Goal: Task Accomplishment & Management: Manage account settings

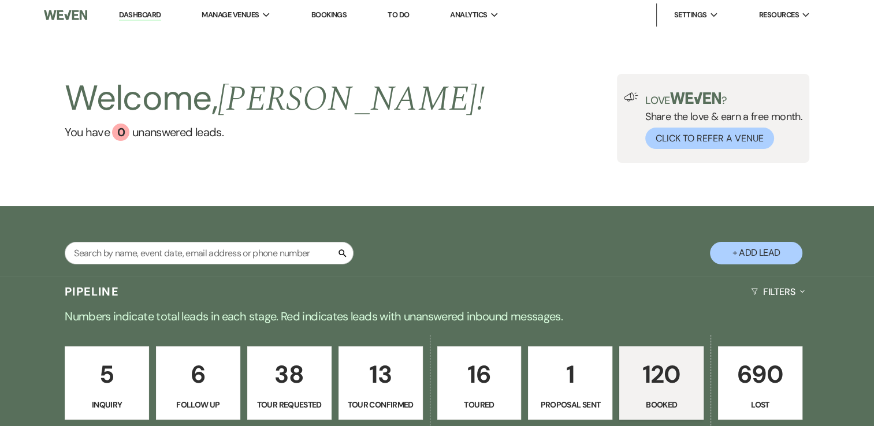
scroll to position [254, 0]
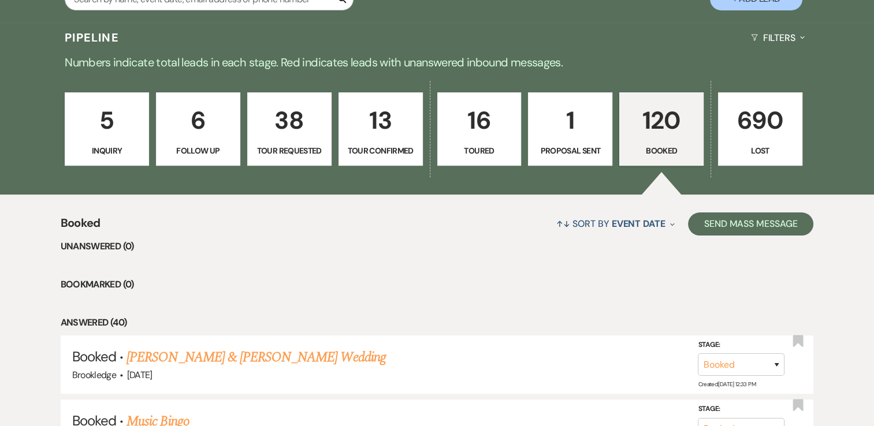
click at [638, 116] on p "120" at bounding box center [661, 120] width 69 height 39
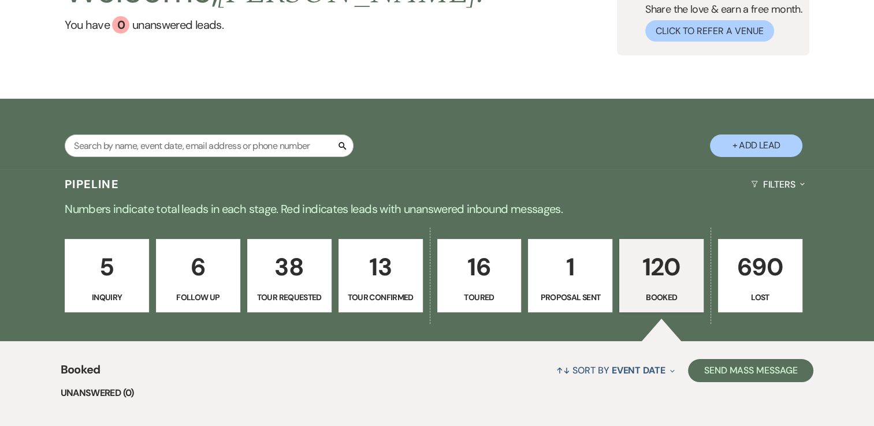
scroll to position [108, 0]
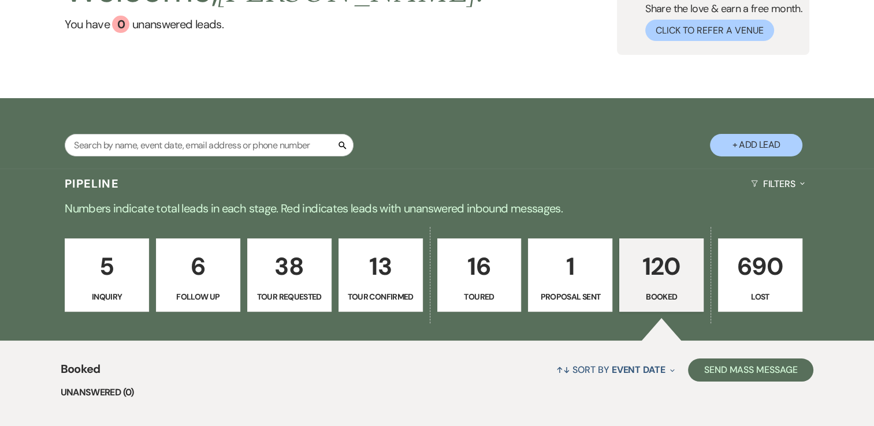
click at [663, 284] on p "120" at bounding box center [661, 266] width 69 height 39
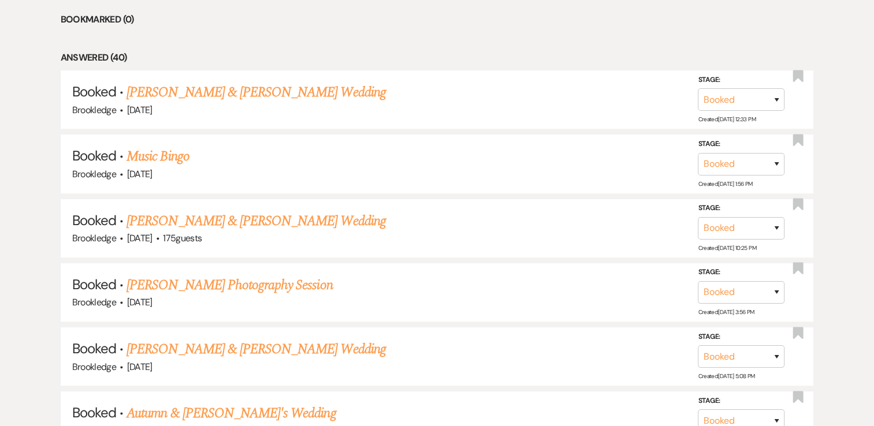
scroll to position [517, 0]
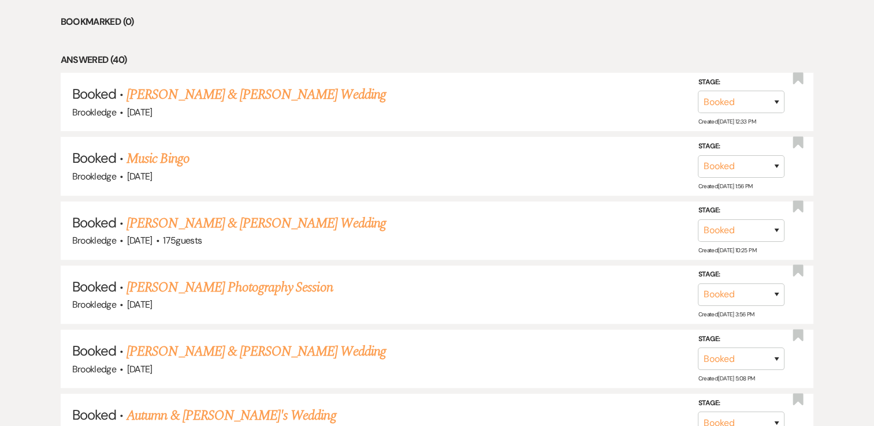
click at [351, 23] on li "Bookmarked (0)" at bounding box center [437, 21] width 753 height 15
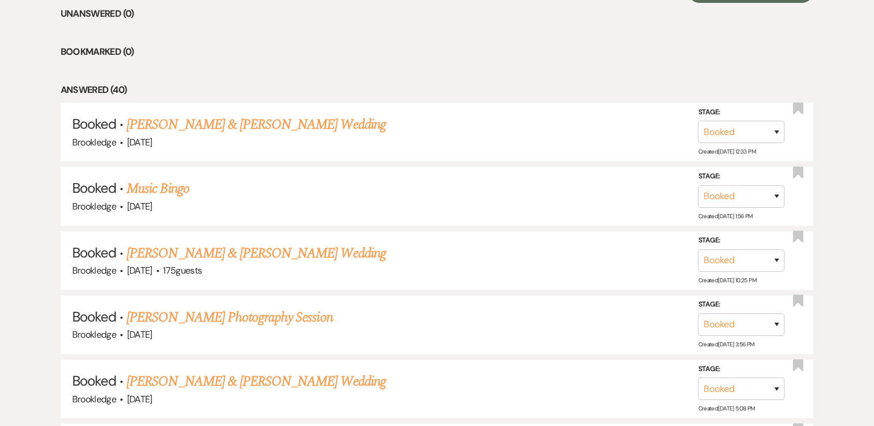
scroll to position [486, 0]
click at [189, 135] on link "[PERSON_NAME] & [PERSON_NAME] Wedding" at bounding box center [255, 125] width 259 height 21
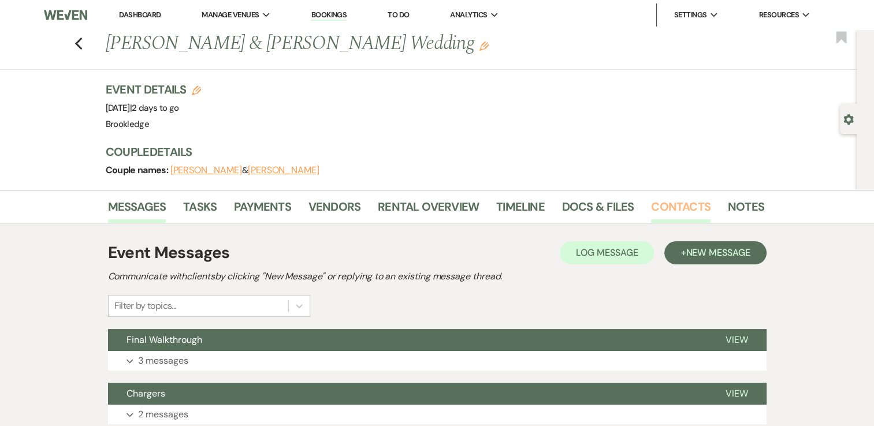
click at [670, 206] on link "Contacts" at bounding box center [680, 210] width 59 height 25
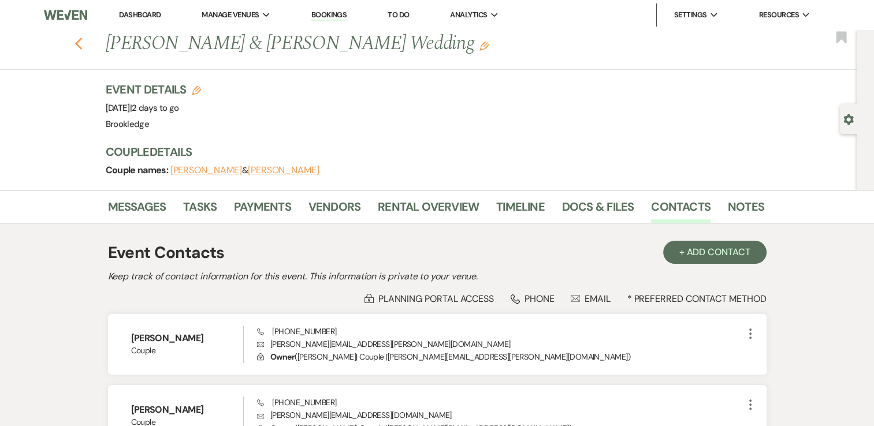
click at [82, 47] on use "button" at bounding box center [79, 44] width 8 height 13
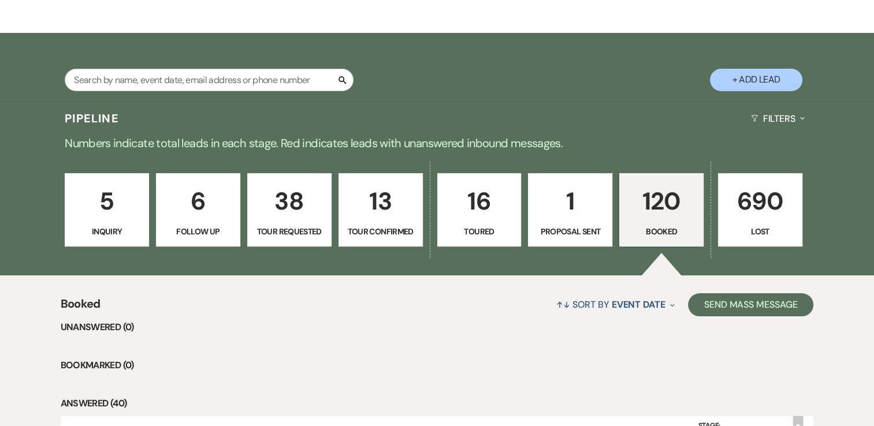
scroll to position [169, 0]
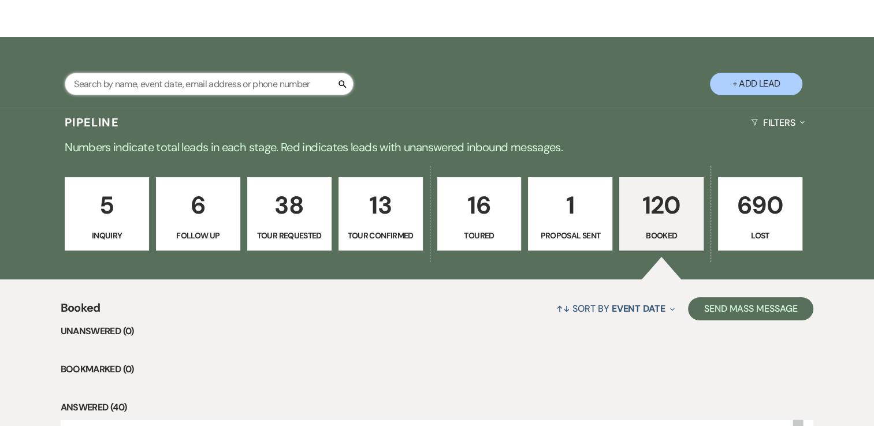
click at [203, 91] on input "text" at bounding box center [209, 84] width 289 height 23
type input "ansl"
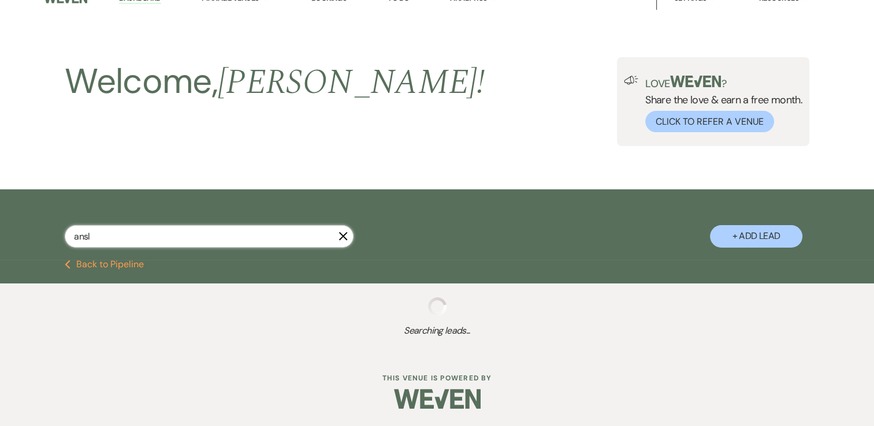
scroll to position [169, 0]
select select "8"
select select "5"
select select "8"
select select "4"
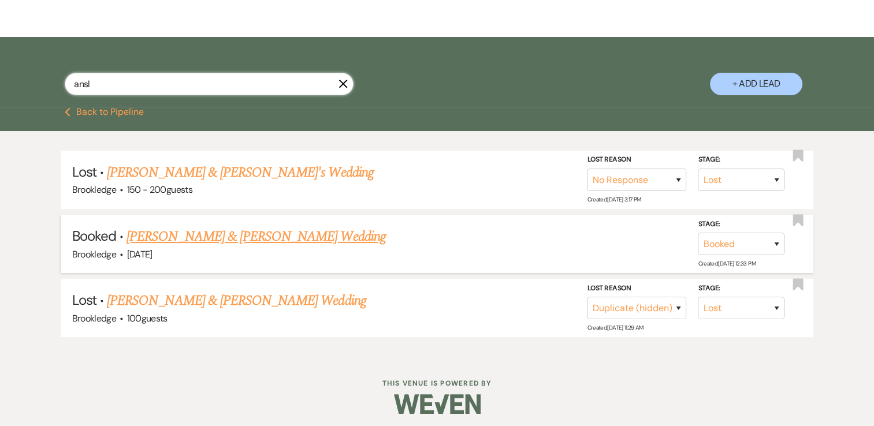
type input "ansl"
click at [204, 235] on link "[PERSON_NAME] & [PERSON_NAME] Wedding" at bounding box center [255, 236] width 259 height 21
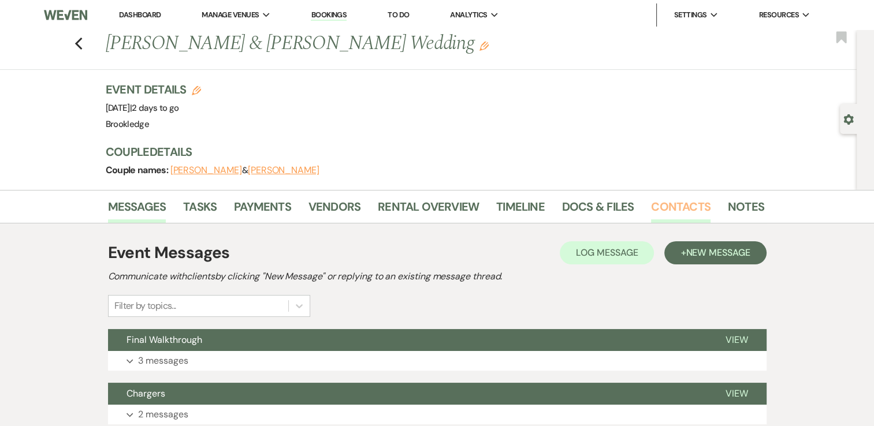
click at [674, 198] on link "Contacts" at bounding box center [680, 210] width 59 height 25
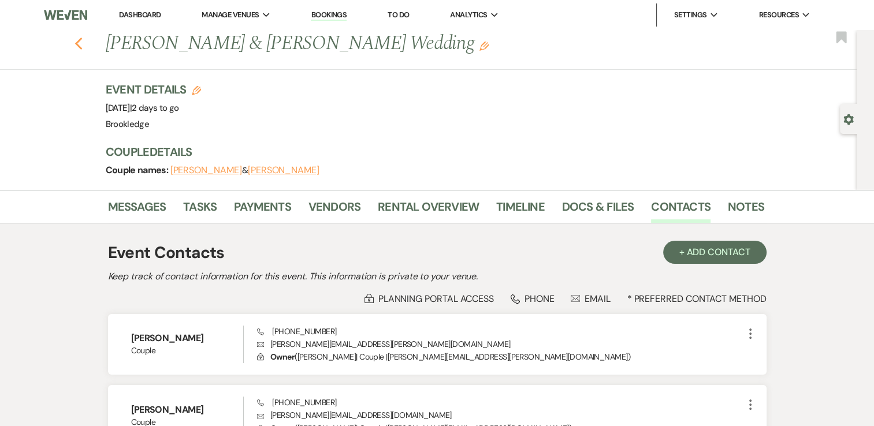
click at [79, 46] on icon "Previous" at bounding box center [79, 44] width 9 height 14
select select "8"
select select "5"
select select "8"
select select "4"
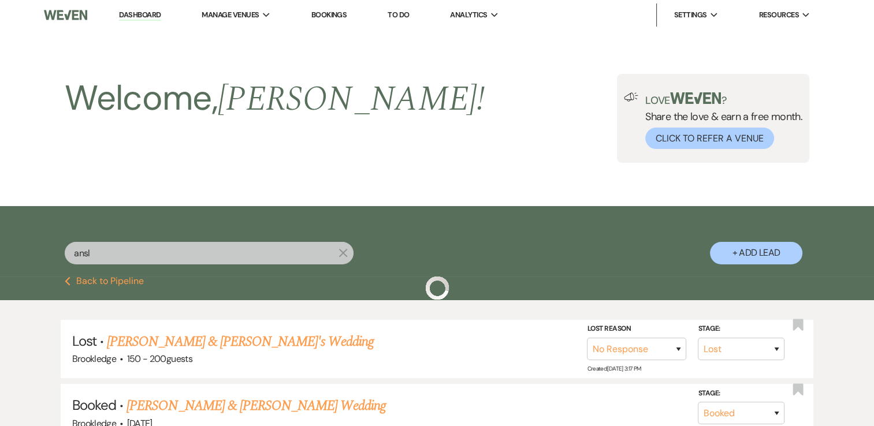
scroll to position [169, 0]
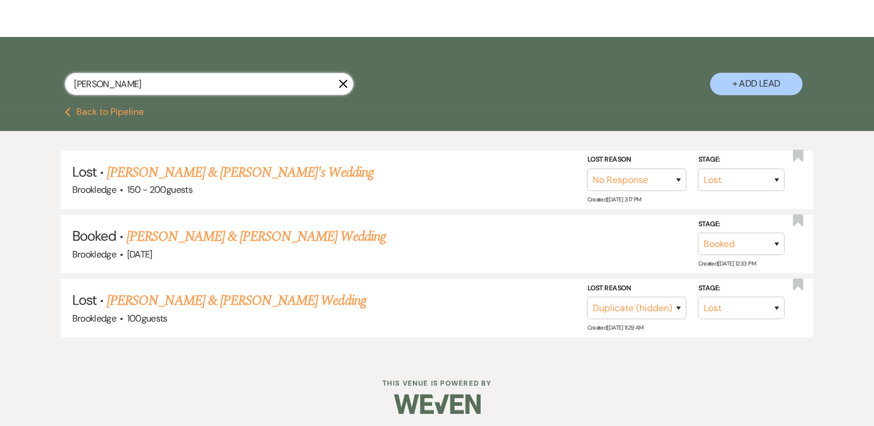
type input "[PERSON_NAME]"
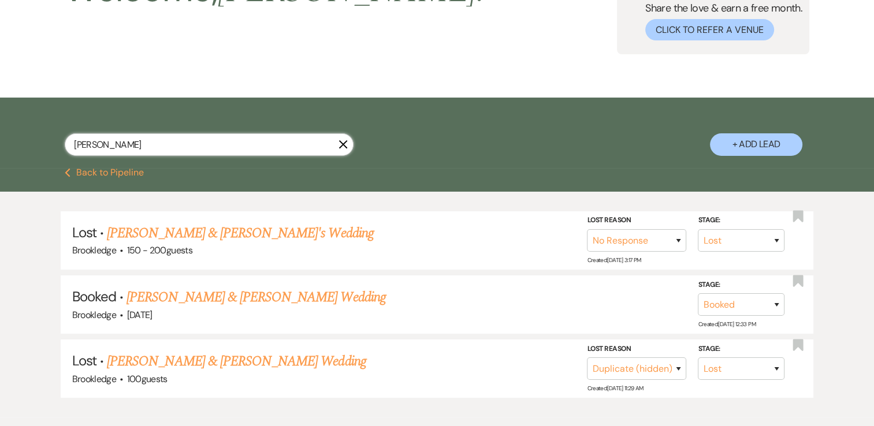
select select "8"
select select "4"
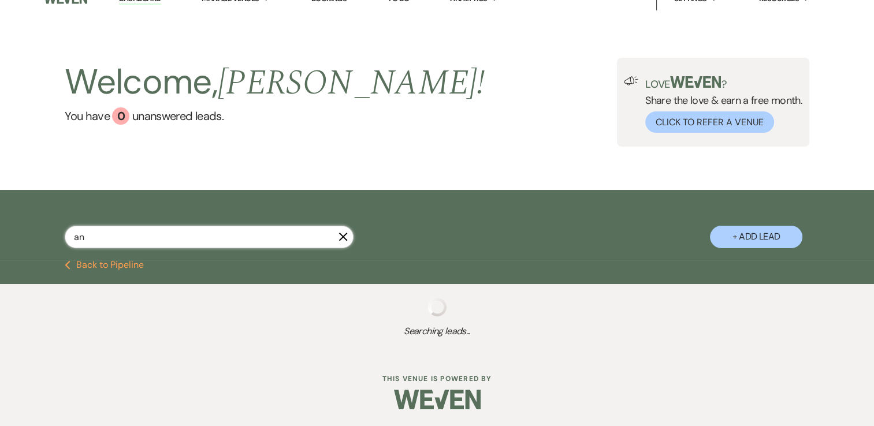
scroll to position [169, 0]
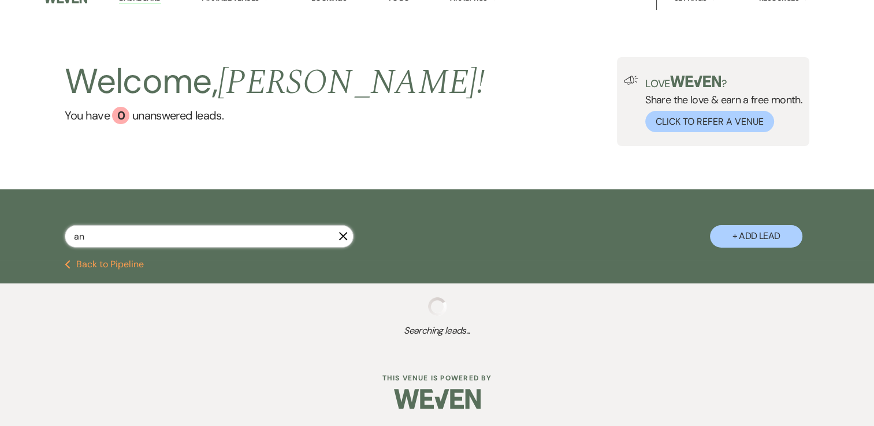
type input "a"
select select "8"
select select "5"
select select "8"
select select "5"
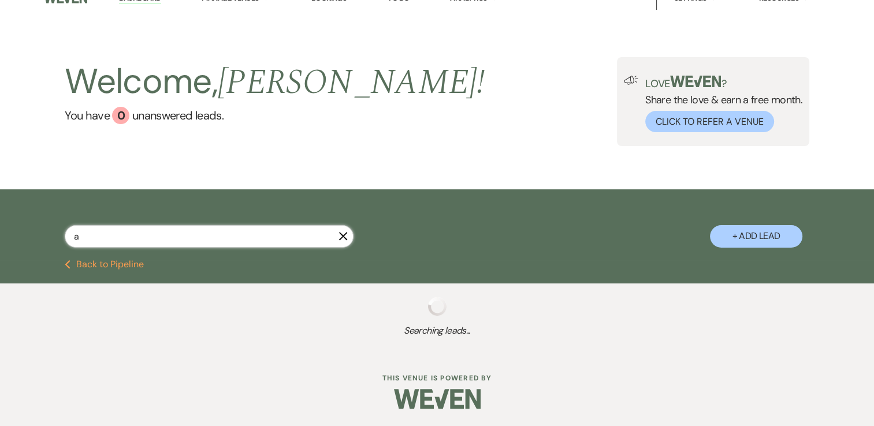
select select "8"
select select "4"
select select "8"
select select "5"
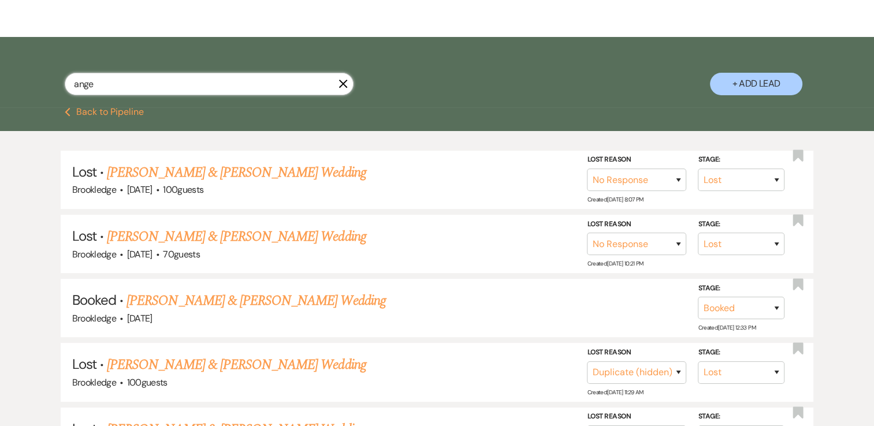
type input "angel"
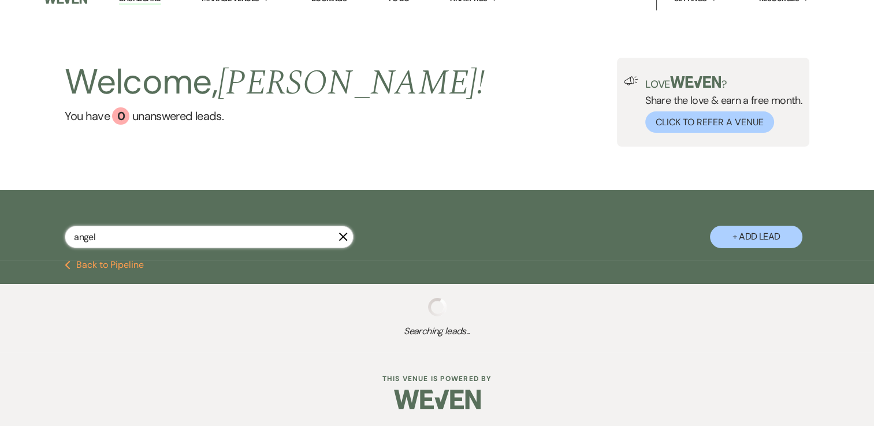
scroll to position [169, 0]
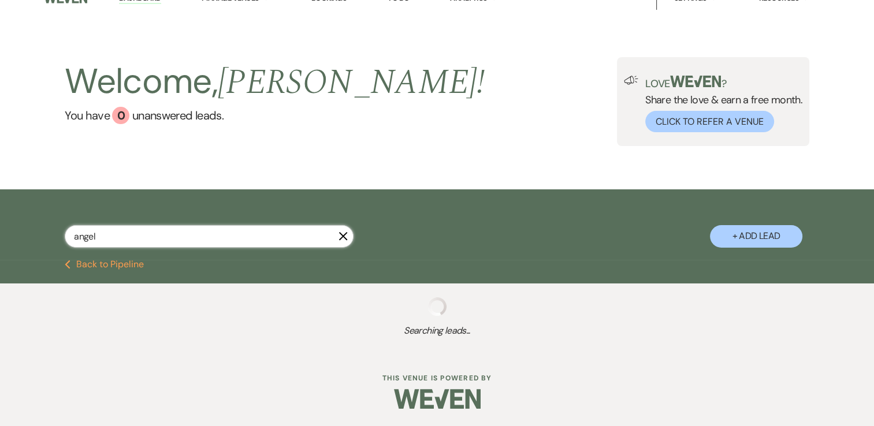
select select "8"
select select "10"
select select "8"
select select "5"
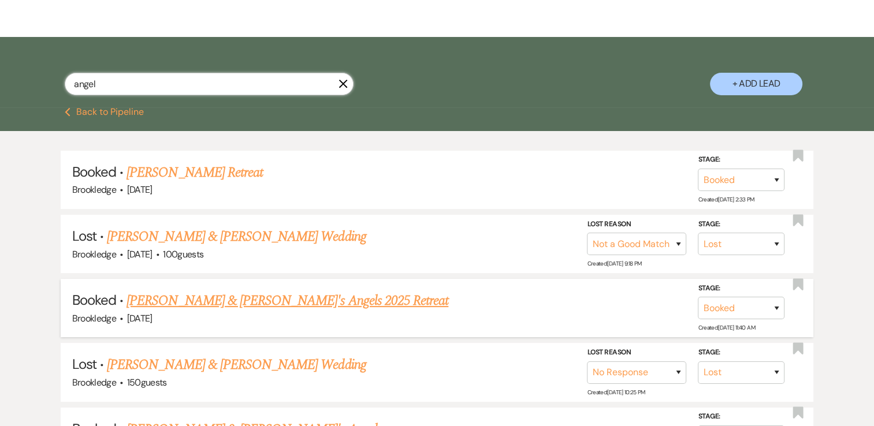
type input "angel"
click at [260, 297] on link "[PERSON_NAME] & [PERSON_NAME]'s Angels 2025 Retreat" at bounding box center [287, 301] width 322 height 21
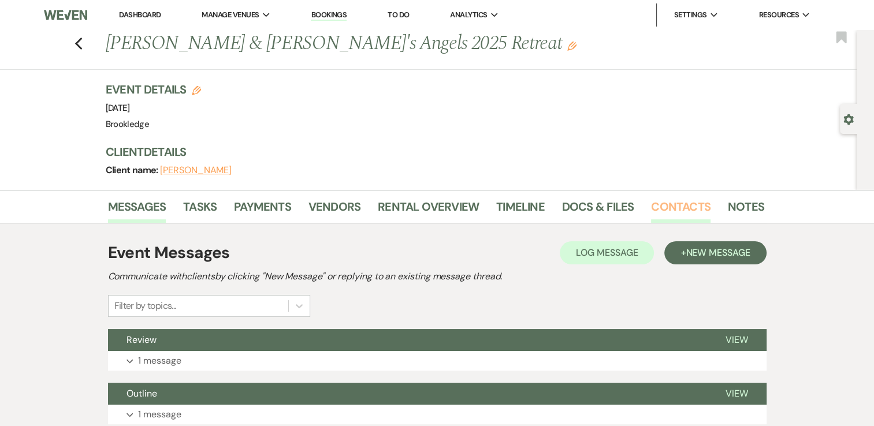
click at [657, 209] on link "Contacts" at bounding box center [680, 210] width 59 height 25
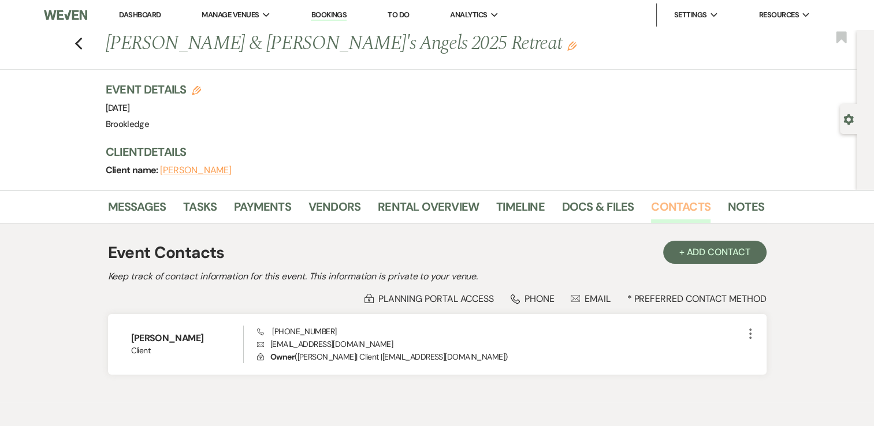
scroll to position [50, 0]
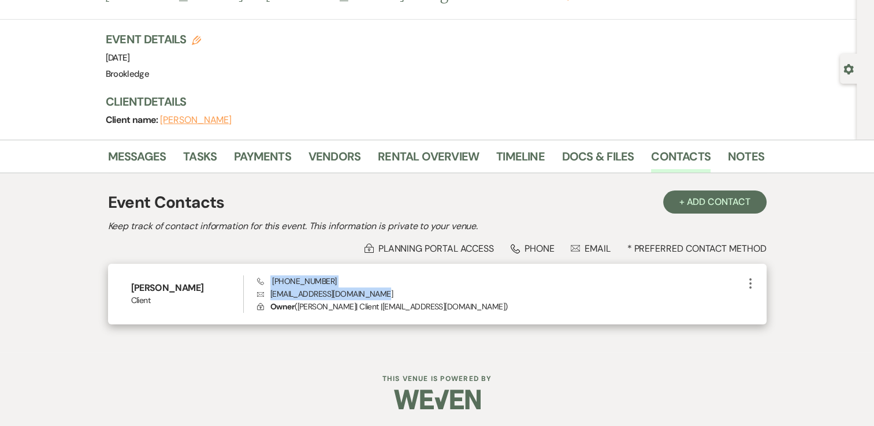
drag, startPoint x: 377, startPoint y: 295, endPoint x: 211, endPoint y: 300, distance: 165.9
click at [211, 300] on div "[PERSON_NAME] Client Phone [PHONE_NUMBER] Envelope [EMAIL_ADDRESS][DOMAIN_NAME]…" at bounding box center [437, 294] width 658 height 61
drag, startPoint x: 211, startPoint y: 300, endPoint x: 351, endPoint y: 306, distance: 139.9
click at [351, 306] on p "Lock Owner ( [PERSON_NAME] | Client | [EMAIL_ADDRESS][DOMAIN_NAME] )" at bounding box center [500, 306] width 486 height 13
drag, startPoint x: 377, startPoint y: 292, endPoint x: 268, endPoint y: 294, distance: 108.6
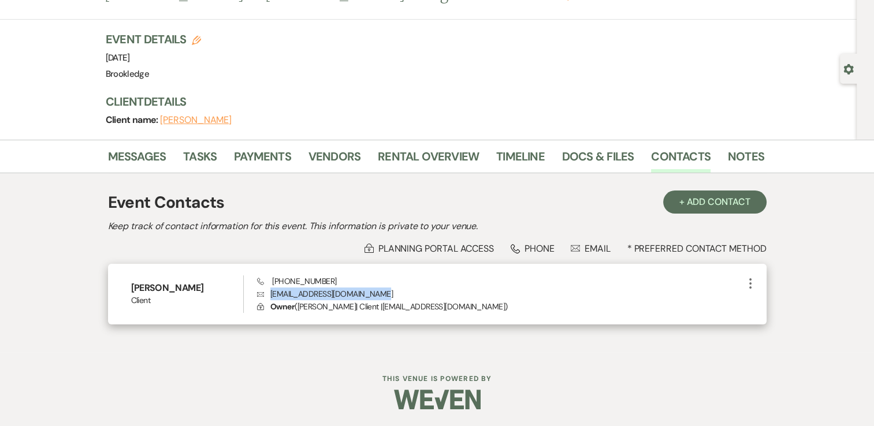
click at [268, 294] on p "Envelope [EMAIL_ADDRESS][DOMAIN_NAME]" at bounding box center [500, 294] width 486 height 13
copy p "[EMAIL_ADDRESS][DOMAIN_NAME]"
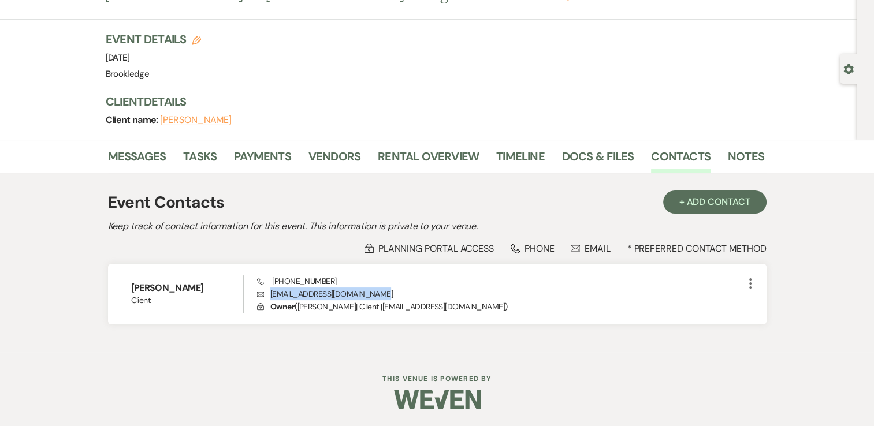
scroll to position [0, 0]
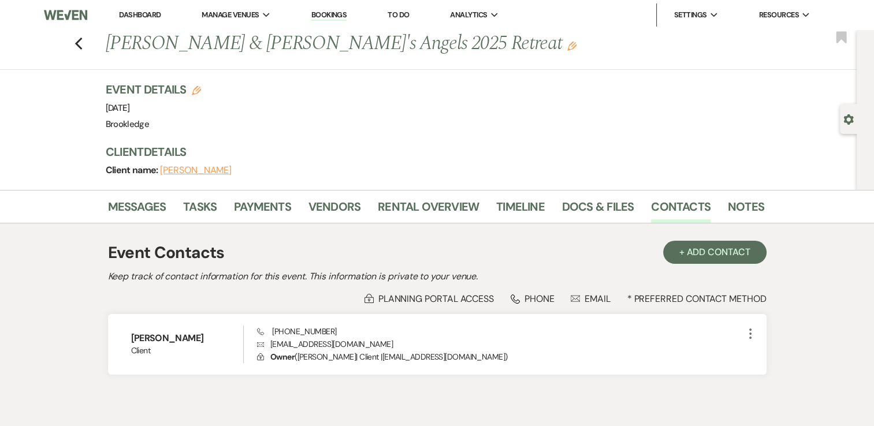
click at [250, 262] on div "Event Contacts + Add Contact" at bounding box center [437, 253] width 658 height 24
click at [79, 36] on button "Previous" at bounding box center [79, 43] width 9 height 16
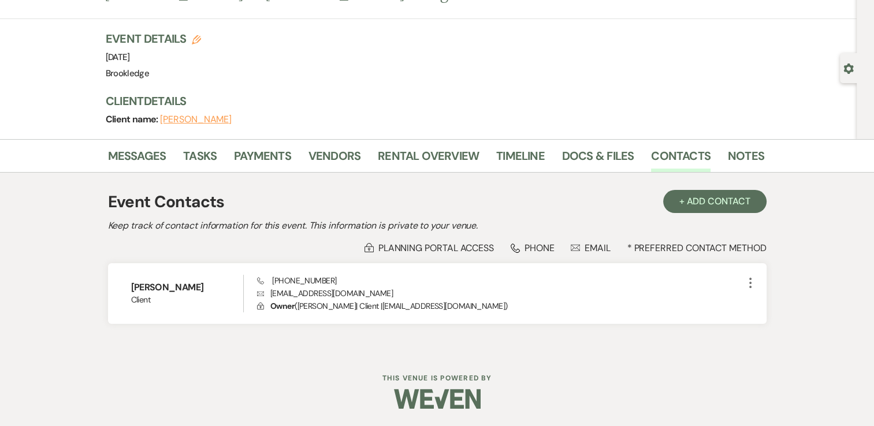
select select "8"
select select "10"
select select "8"
select select "5"
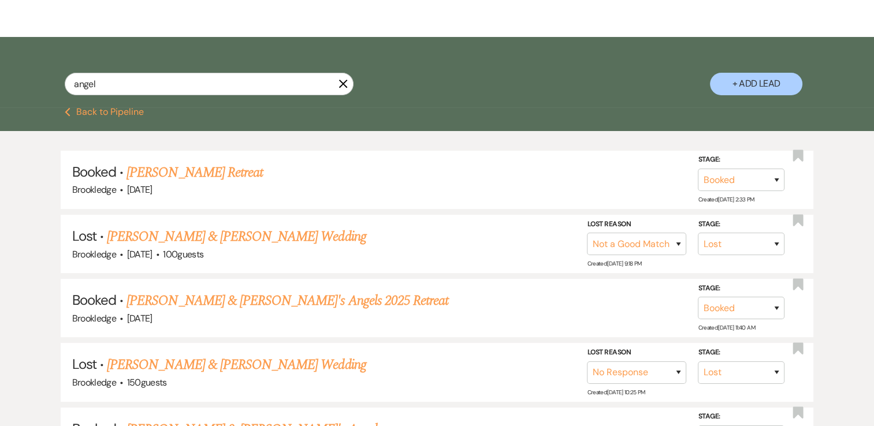
scroll to position [0, 0]
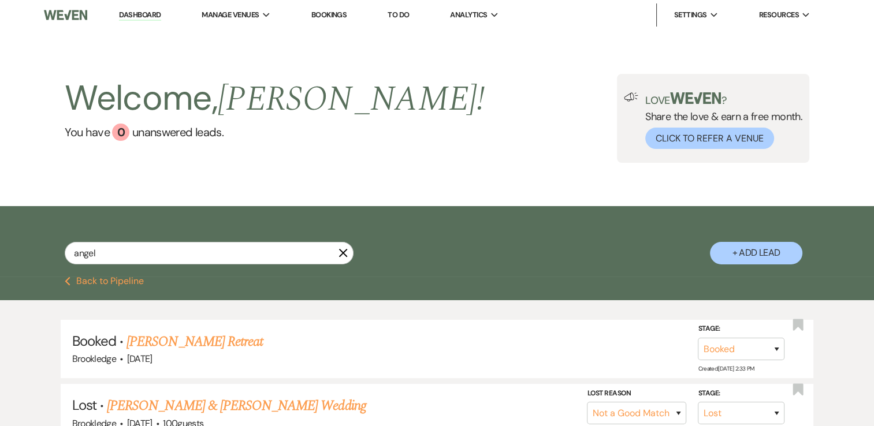
click at [147, 10] on link "Dashboard" at bounding box center [140, 15] width 42 height 11
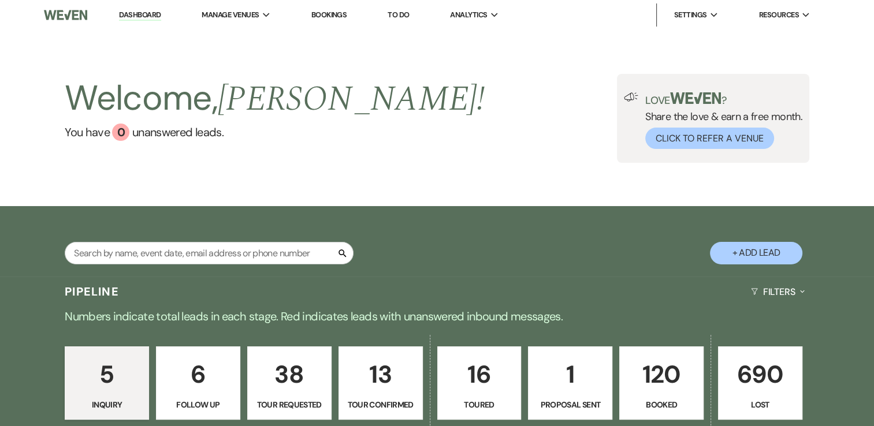
click at [631, 370] on p "120" at bounding box center [661, 374] width 69 height 39
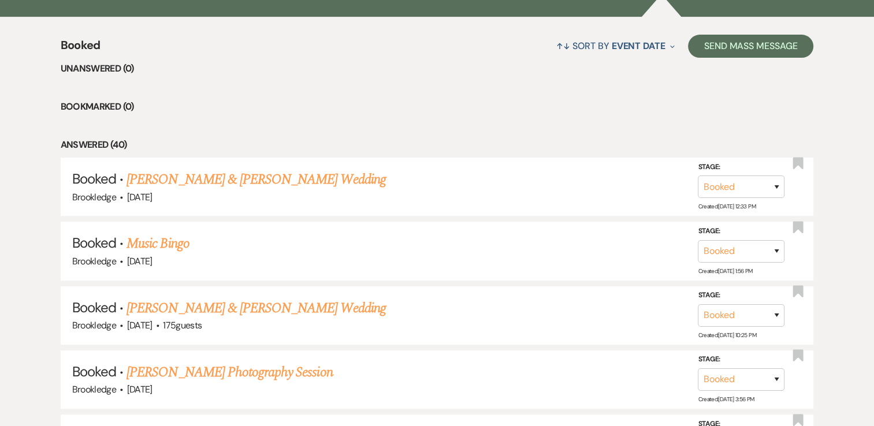
scroll to position [433, 0]
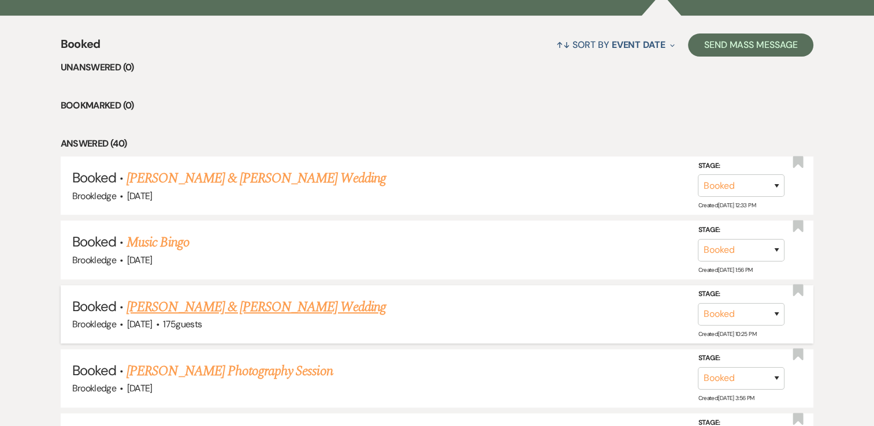
click at [294, 304] on link "[PERSON_NAME] & [PERSON_NAME] Wedding" at bounding box center [255, 307] width 259 height 21
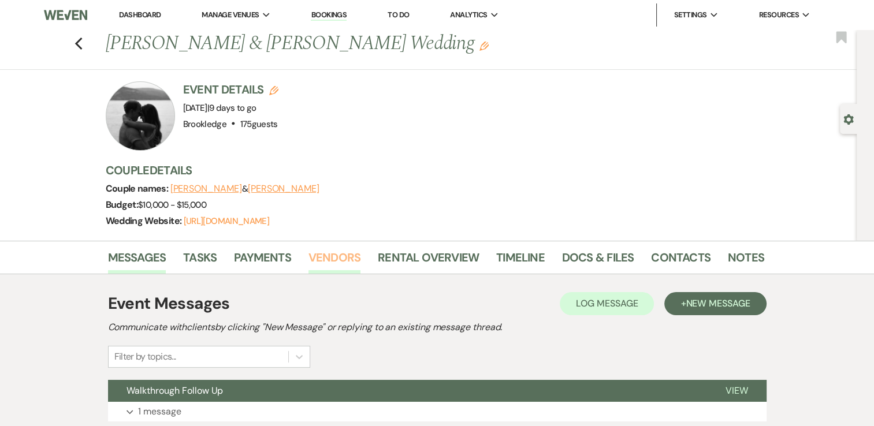
click at [313, 260] on link "Vendors" at bounding box center [334, 260] width 52 height 25
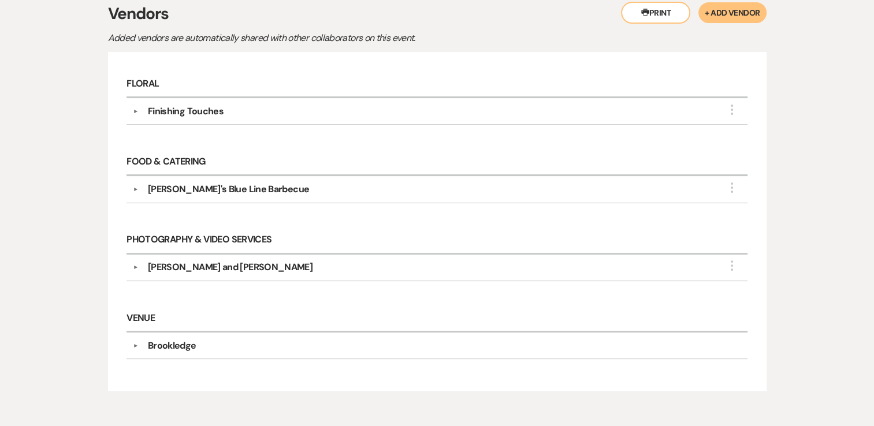
scroll to position [289, 0]
click at [171, 256] on div "▼ [PERSON_NAME] and [PERSON_NAME] More Company Contact Information: Compass [DO…" at bounding box center [436, 269] width 620 height 27
click at [181, 265] on div "[PERSON_NAME] and [PERSON_NAME]" at bounding box center [230, 269] width 165 height 14
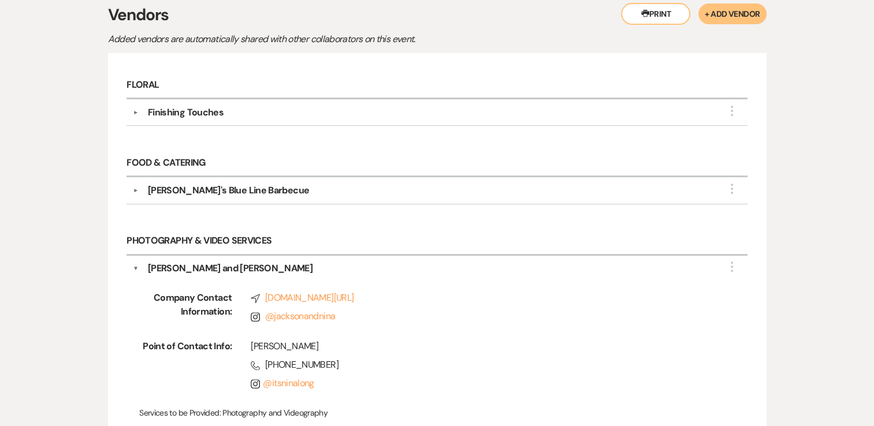
scroll to position [0, 0]
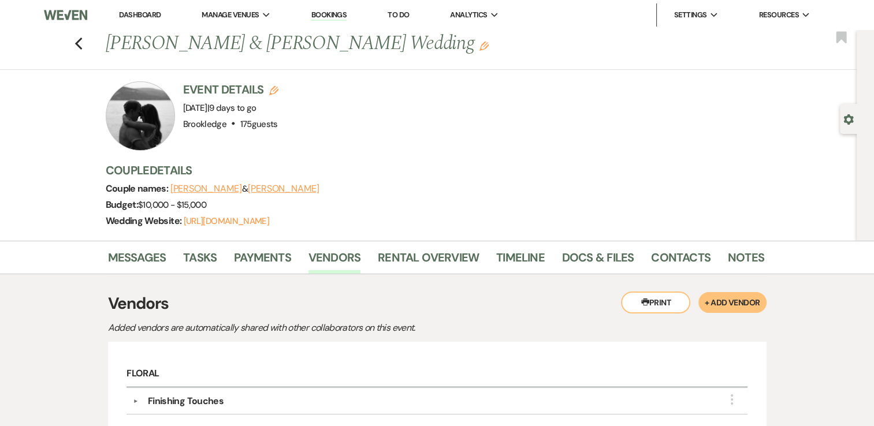
click at [80, 52] on div "Previous [PERSON_NAME] & [PERSON_NAME] Wedding Edit Bookmark" at bounding box center [425, 50] width 862 height 40
click at [159, 262] on link "Messages" at bounding box center [137, 260] width 58 height 25
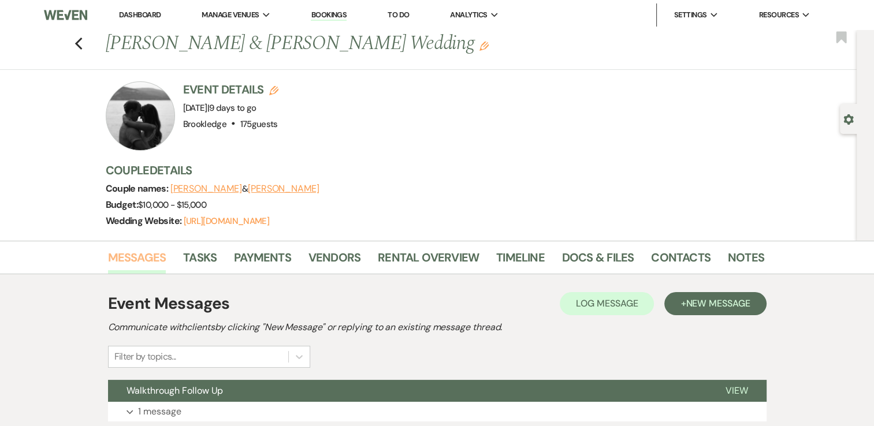
scroll to position [168, 0]
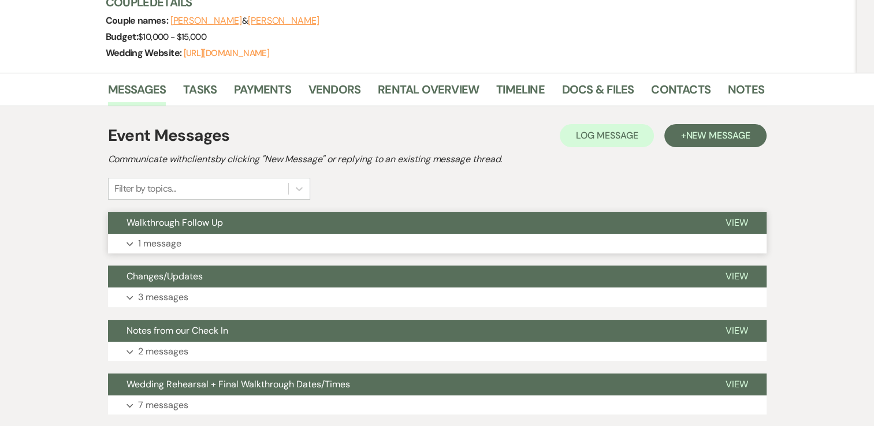
click at [358, 248] on button "Expand 1 message" at bounding box center [437, 244] width 658 height 20
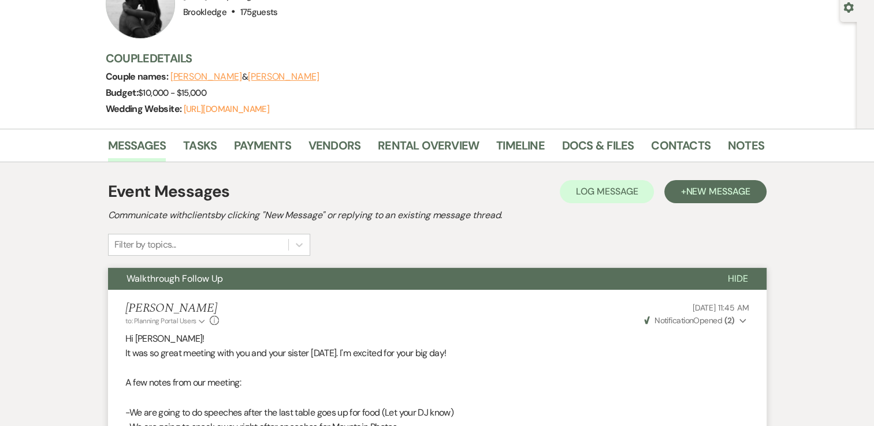
scroll to position [0, 0]
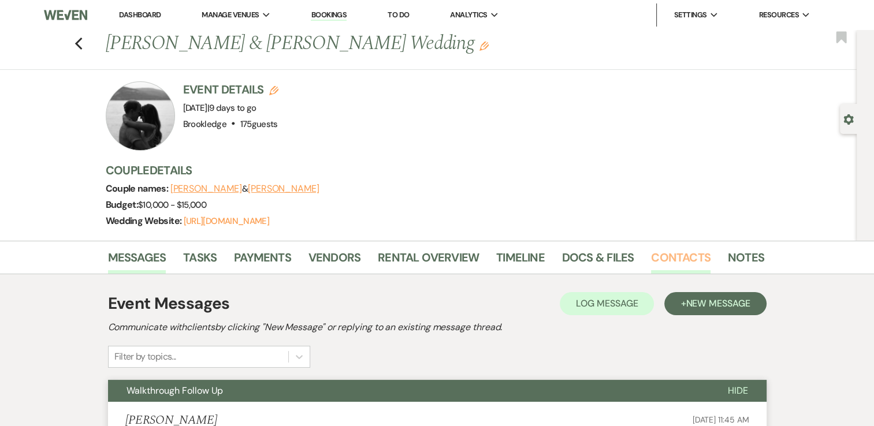
click at [693, 250] on link "Contacts" at bounding box center [680, 260] width 59 height 25
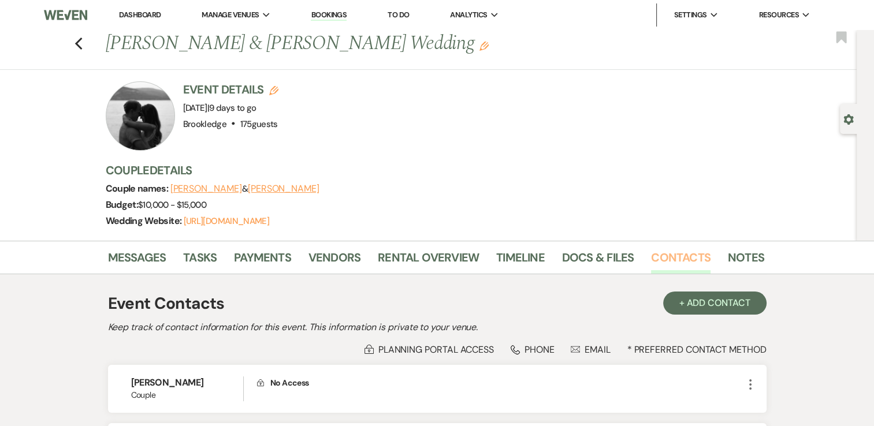
scroll to position [159, 0]
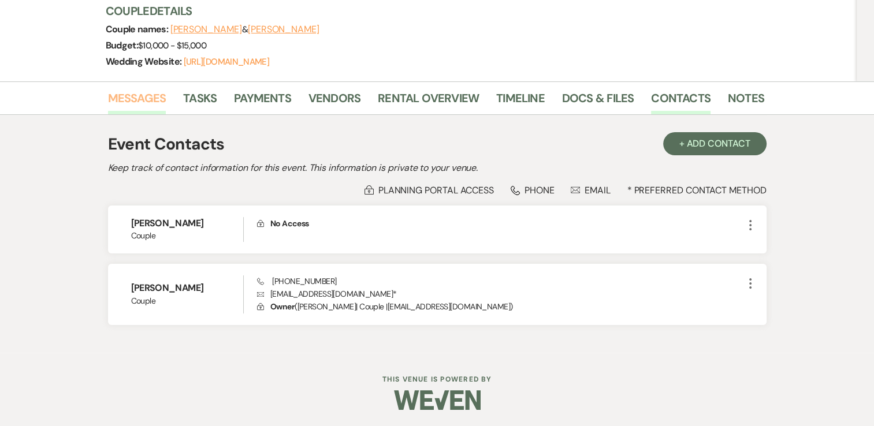
click at [148, 103] on link "Messages" at bounding box center [137, 101] width 58 height 25
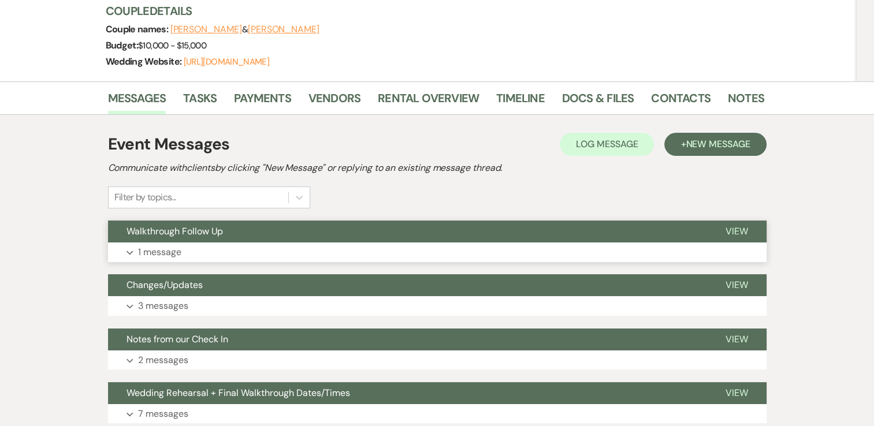
click at [427, 244] on button "Expand 1 message" at bounding box center [437, 253] width 658 height 20
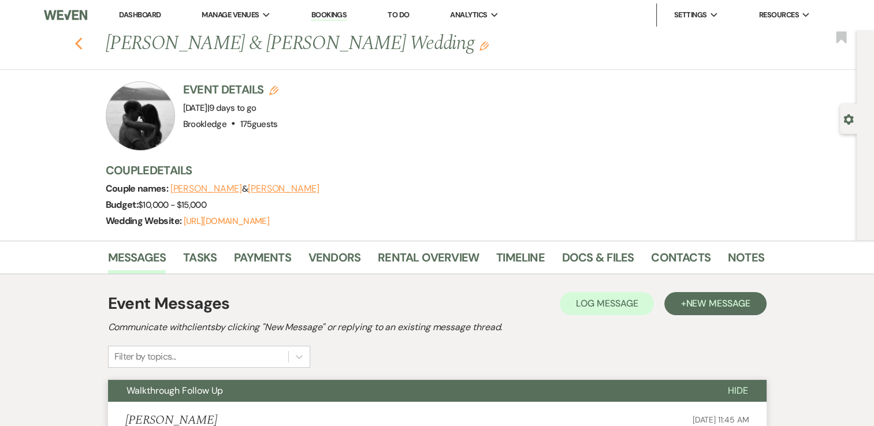
click at [81, 43] on use "button" at bounding box center [79, 44] width 8 height 13
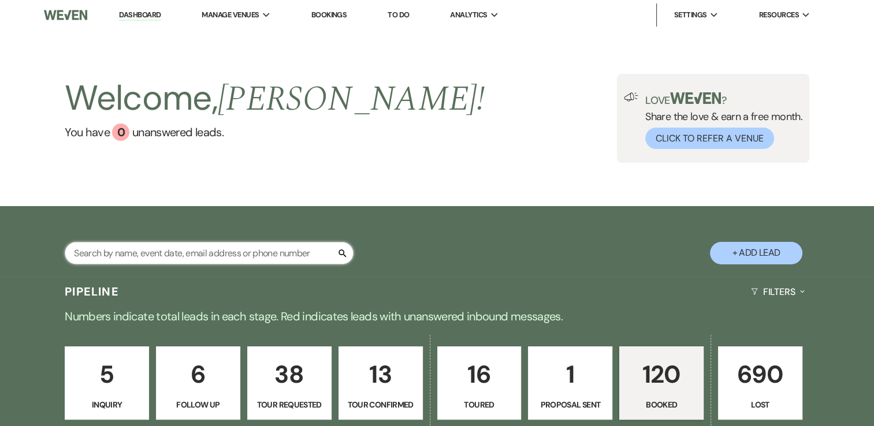
click at [237, 254] on input "text" at bounding box center [209, 253] width 289 height 23
type input "juli"
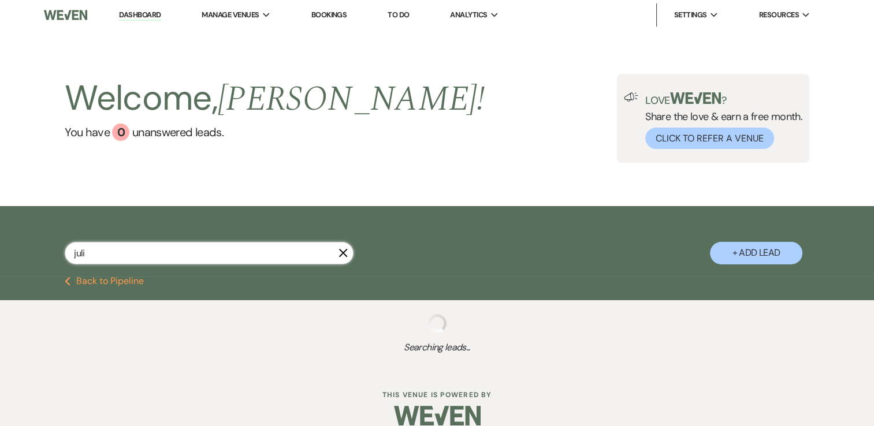
select select "4"
select select "8"
select select "5"
select select "8"
select select "5"
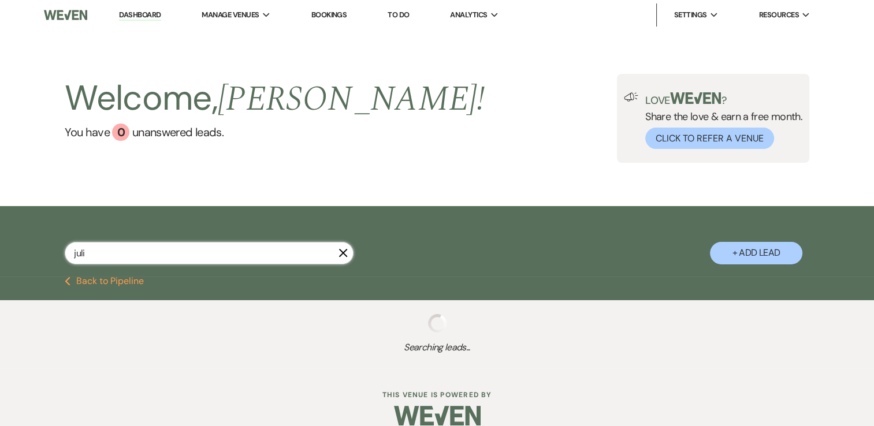
select select "8"
select select "5"
select select "8"
select select "5"
select select "8"
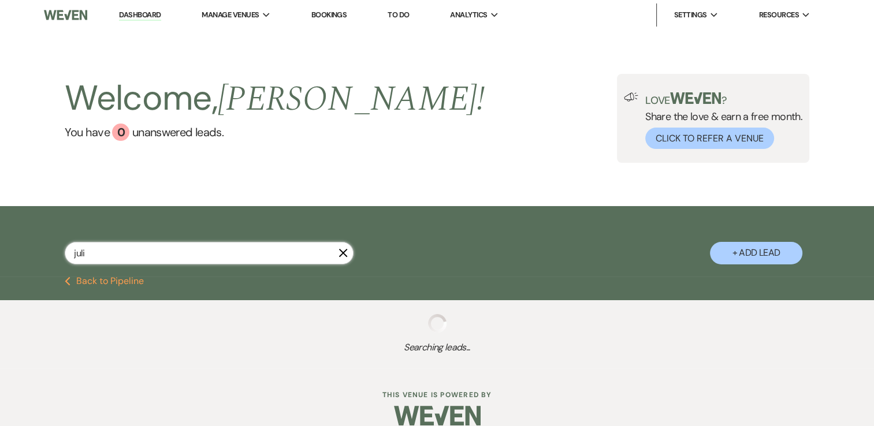
select select "5"
select select "8"
select select "5"
select select "8"
select select "5"
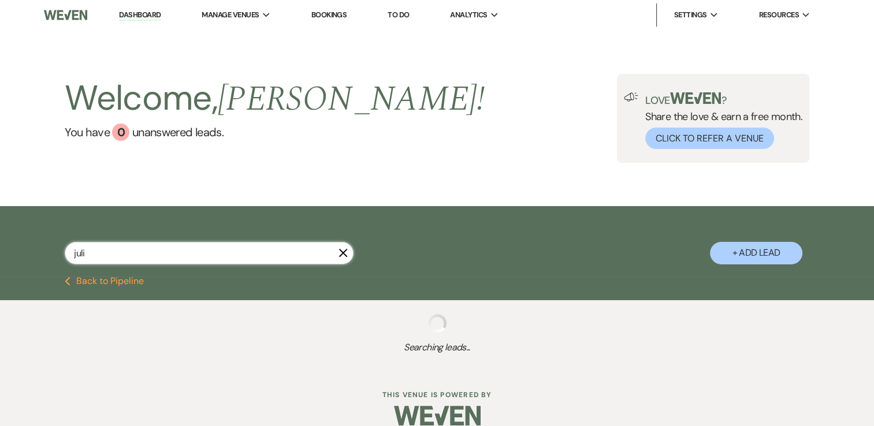
select select "8"
select select "5"
select select "8"
select select "5"
select select "8"
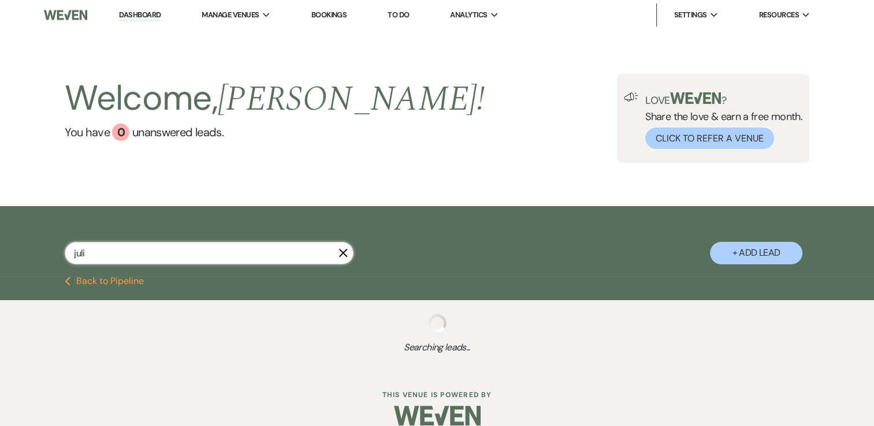
select select "1"
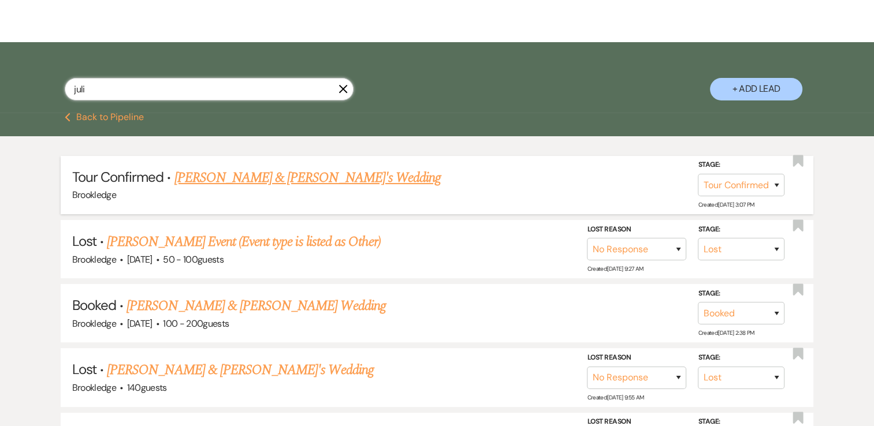
scroll to position [175, 0]
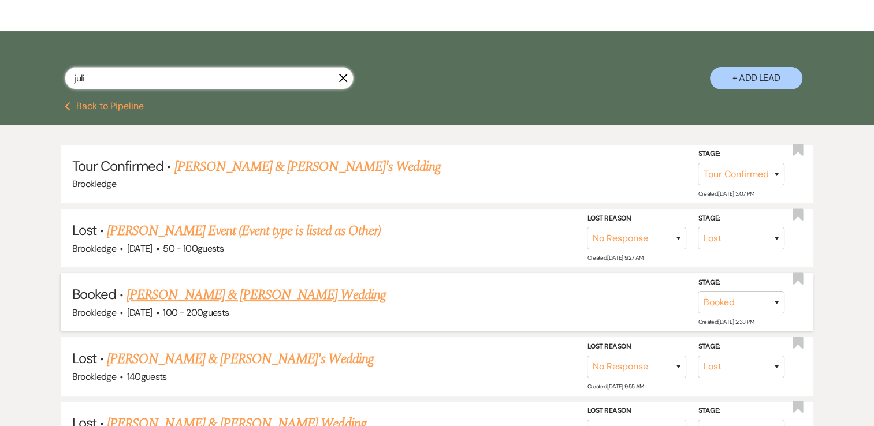
type input "juli"
click at [196, 289] on link "[PERSON_NAME] & [PERSON_NAME] Wedding" at bounding box center [255, 295] width 259 height 21
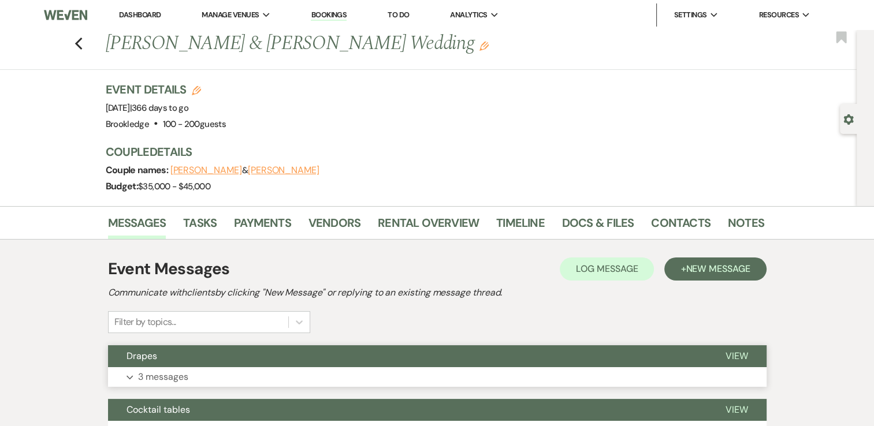
click at [397, 369] on button "Expand 3 messages" at bounding box center [437, 377] width 658 height 20
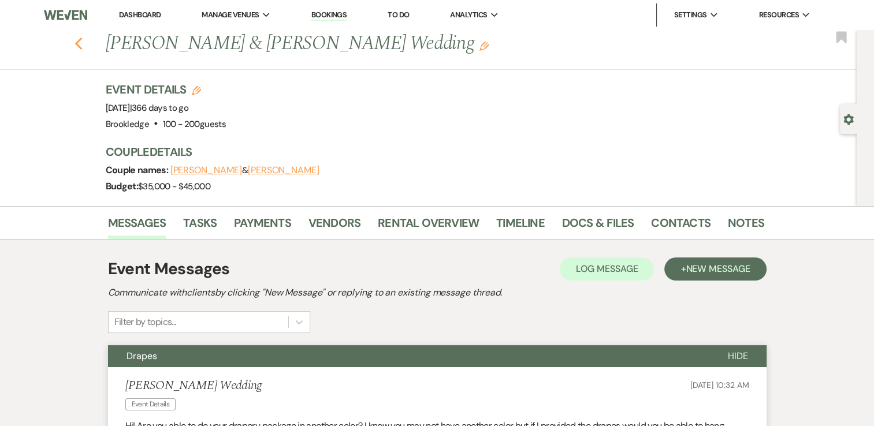
click at [83, 46] on icon "Previous" at bounding box center [79, 44] width 9 height 14
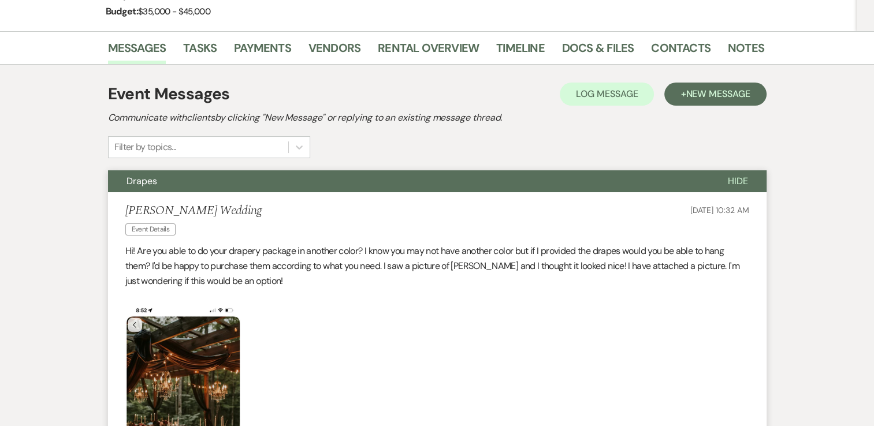
select select "4"
select select "8"
select select "5"
select select "8"
select select "5"
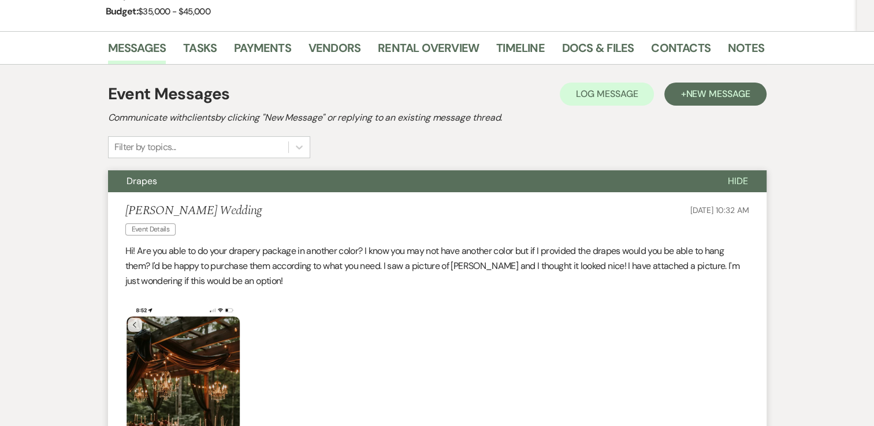
select select "8"
select select "5"
select select "8"
select select "5"
select select "8"
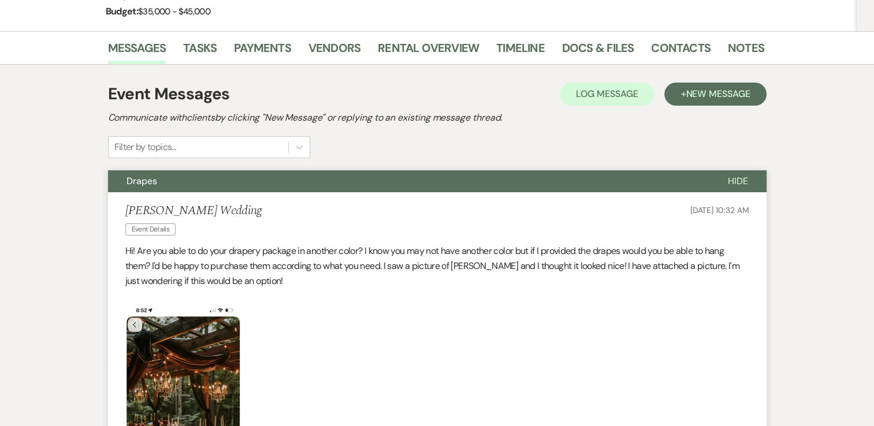
select select "5"
select select "8"
select select "5"
select select "8"
select select "5"
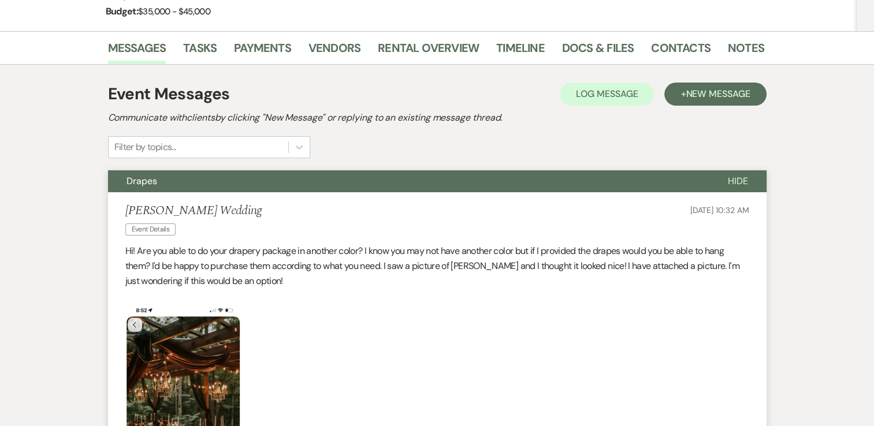
select select "8"
select select "5"
select select "8"
select select "5"
select select "8"
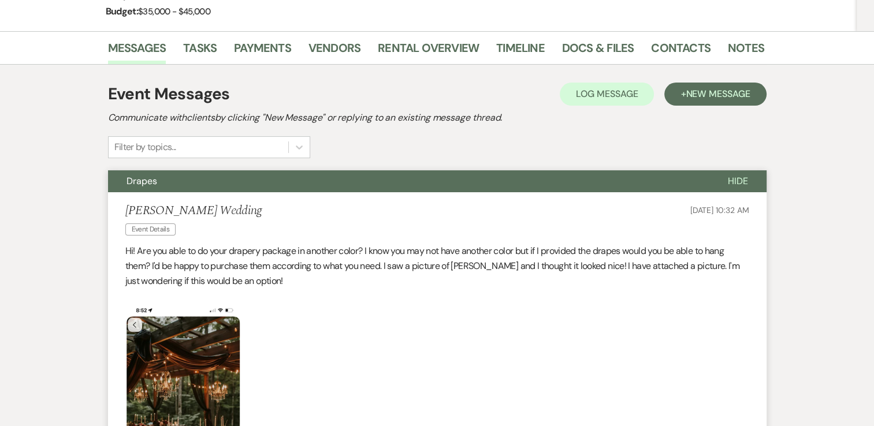
select select "1"
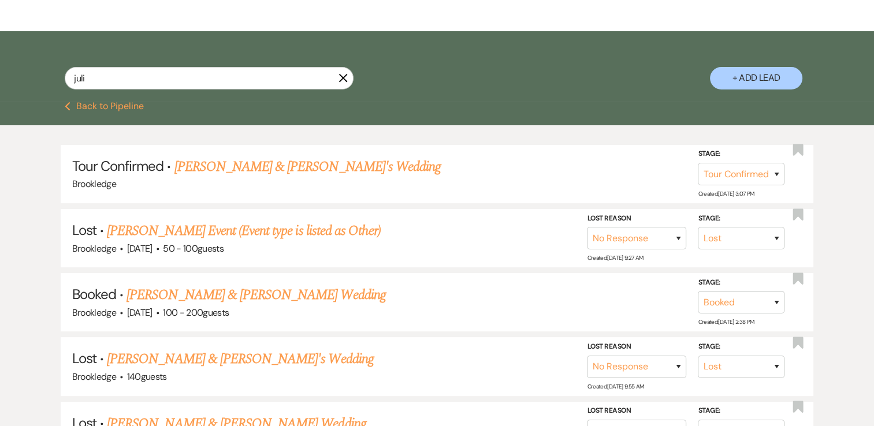
click at [342, 80] on use "button" at bounding box center [343, 78] width 9 height 9
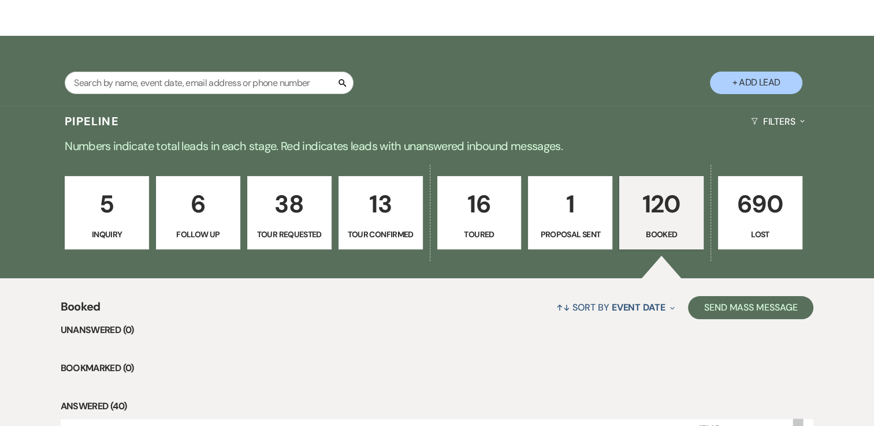
scroll to position [171, 0]
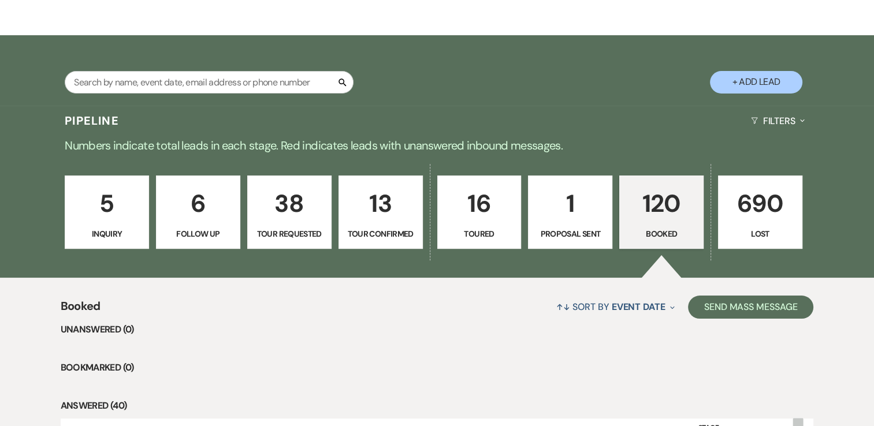
click at [646, 246] on link "120 Booked" at bounding box center [661, 213] width 84 height 74
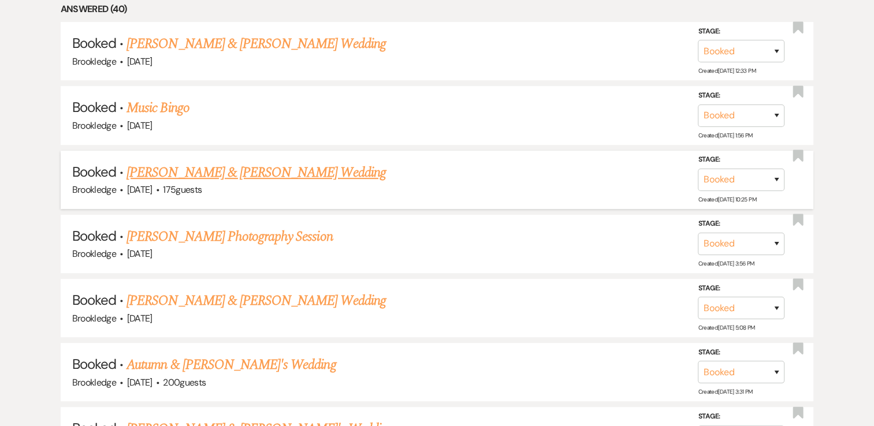
scroll to position [568, 0]
click at [273, 294] on link "[PERSON_NAME] & [PERSON_NAME] Wedding" at bounding box center [255, 300] width 259 height 21
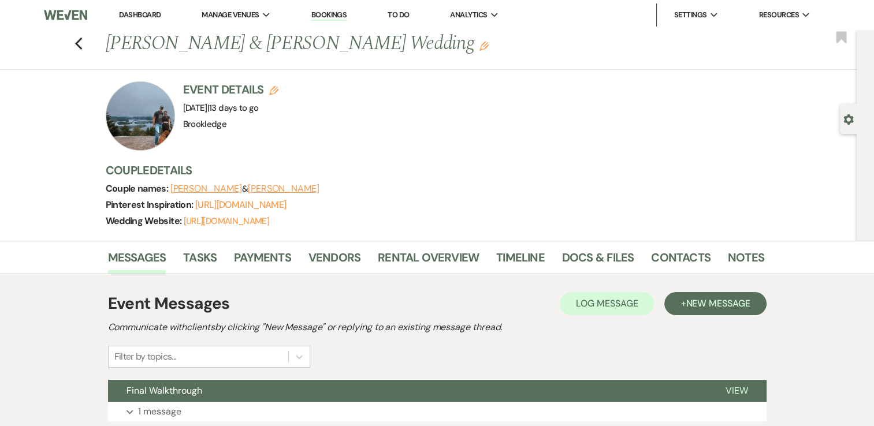
click at [78, 35] on div "Previous [PERSON_NAME] & [PERSON_NAME] Wedding Edit Bookmark" at bounding box center [425, 50] width 862 height 40
click at [82, 39] on icon "Previous" at bounding box center [79, 44] width 9 height 14
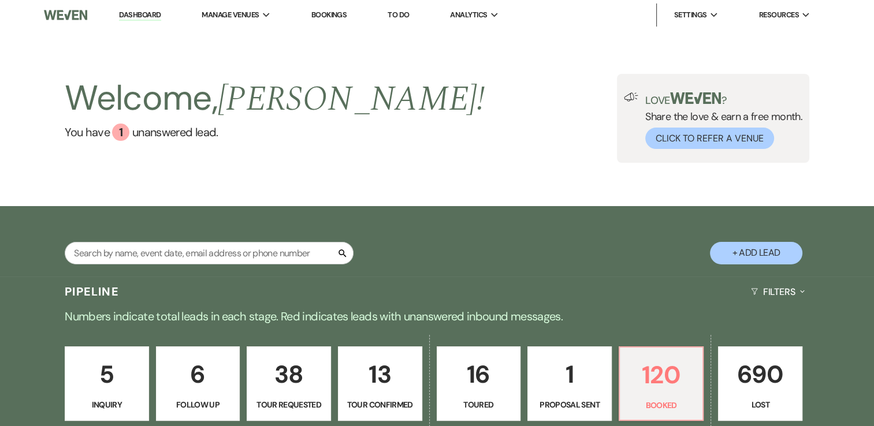
scroll to position [236, 0]
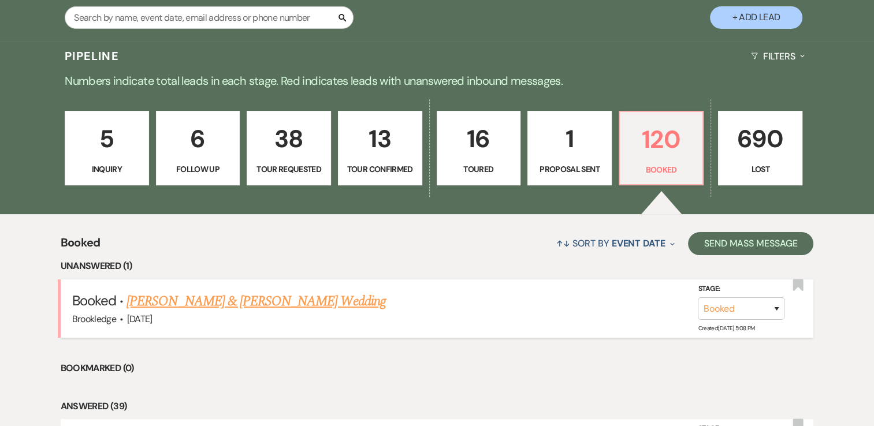
click at [299, 302] on link "[PERSON_NAME] & [PERSON_NAME] Wedding" at bounding box center [255, 301] width 259 height 21
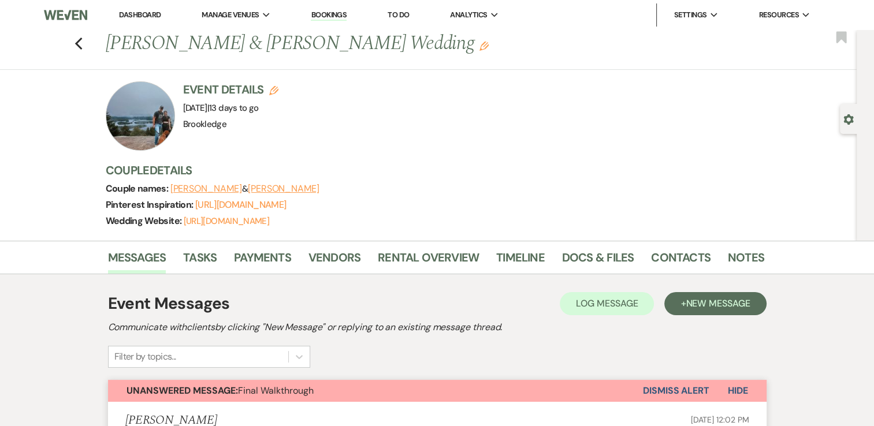
click at [88, 39] on div "Previous Paige Adams & Caleb Martin's Wedding Edit Bookmark" at bounding box center [425, 50] width 862 height 40
click at [83, 42] on icon "Previous" at bounding box center [79, 44] width 9 height 14
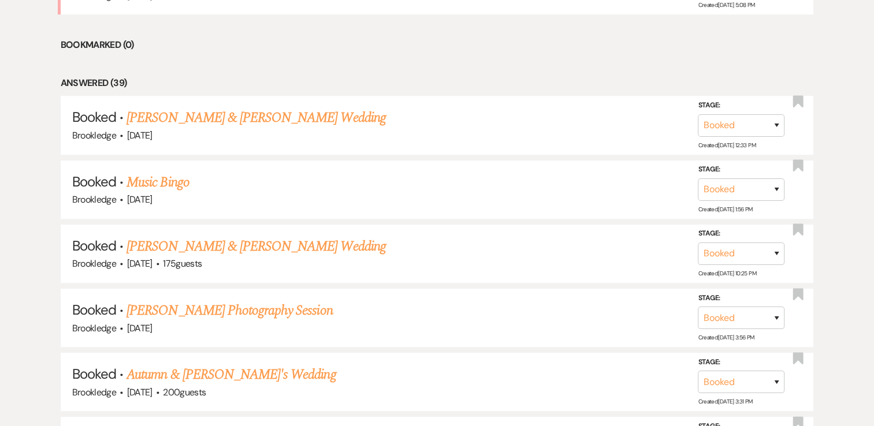
scroll to position [783, 0]
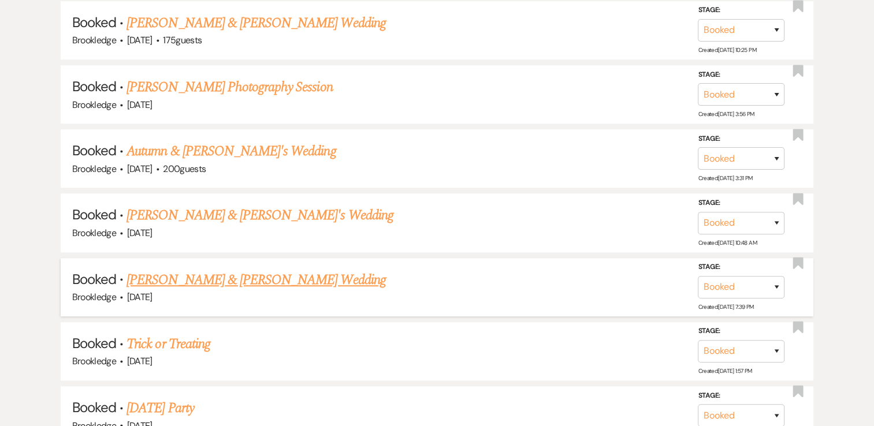
click at [237, 273] on link "[PERSON_NAME] & [PERSON_NAME] Wedding" at bounding box center [255, 280] width 259 height 21
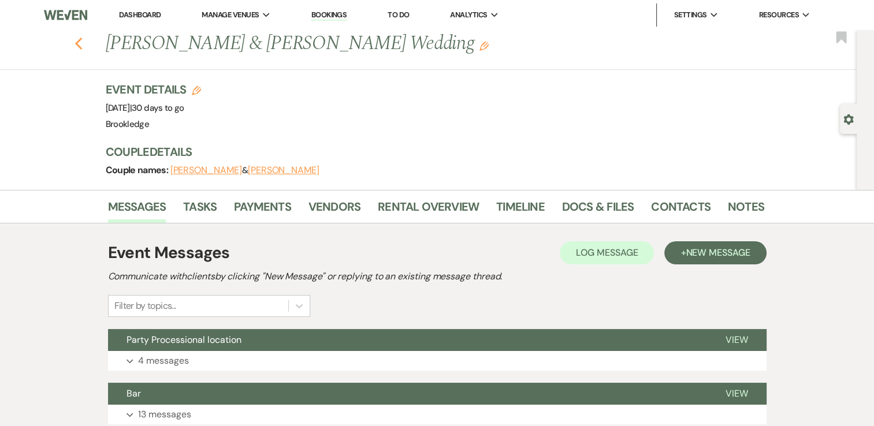
click at [81, 40] on icon "Previous" at bounding box center [79, 44] width 9 height 14
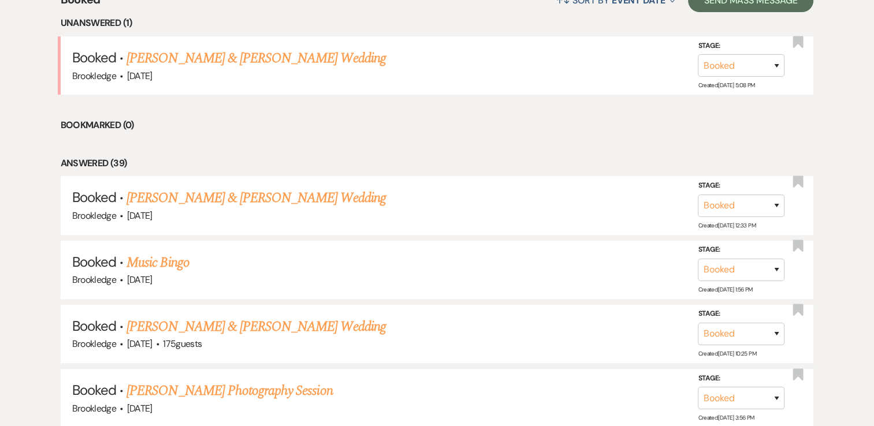
scroll to position [478, 0]
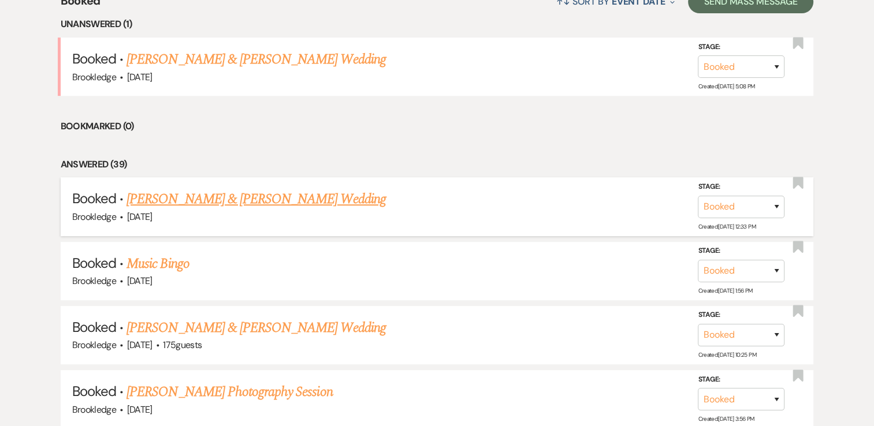
click at [260, 200] on link "[PERSON_NAME] & [PERSON_NAME] Wedding" at bounding box center [255, 199] width 259 height 21
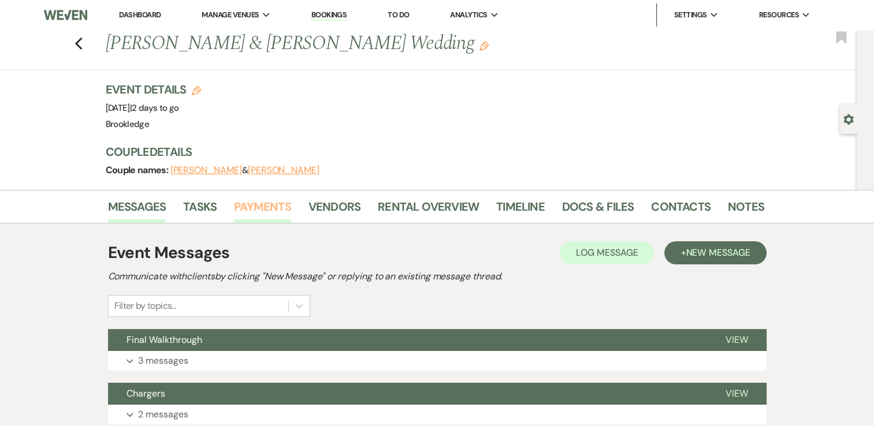
click at [252, 203] on link "Payments" at bounding box center [262, 210] width 57 height 25
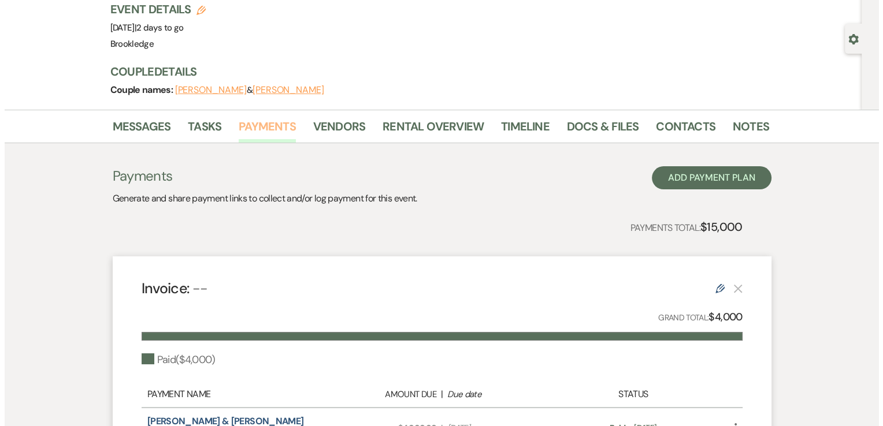
scroll to position [79, 0]
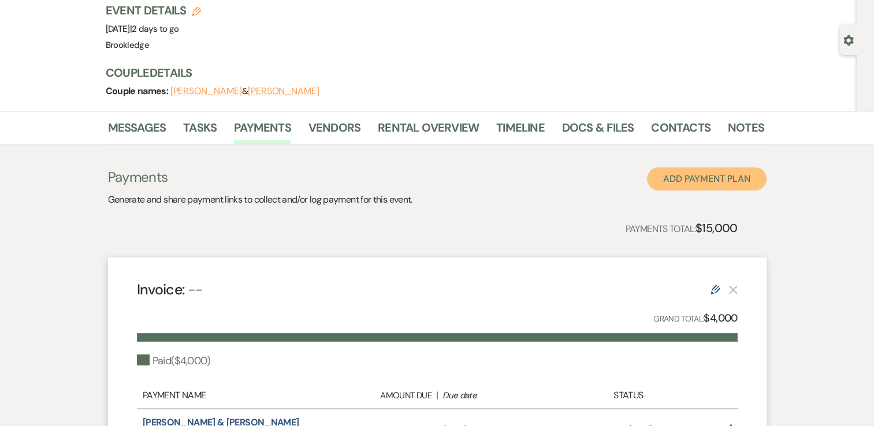
click at [679, 177] on button "Add Payment Plan" at bounding box center [707, 179] width 120 height 23
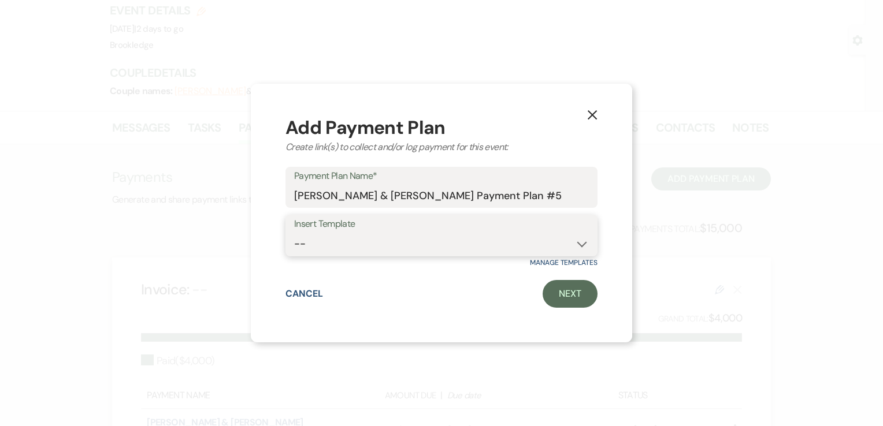
click at [393, 243] on select "--" at bounding box center [441, 244] width 295 height 23
click at [459, 240] on select "--" at bounding box center [441, 244] width 295 height 23
drag, startPoint x: 527, startPoint y: 195, endPoint x: 266, endPoint y: 214, distance: 261.8
click at [266, 214] on div "X Add Payment Plan Create link(s) to collect and/or log payment for this event:…" at bounding box center [441, 213] width 381 height 259
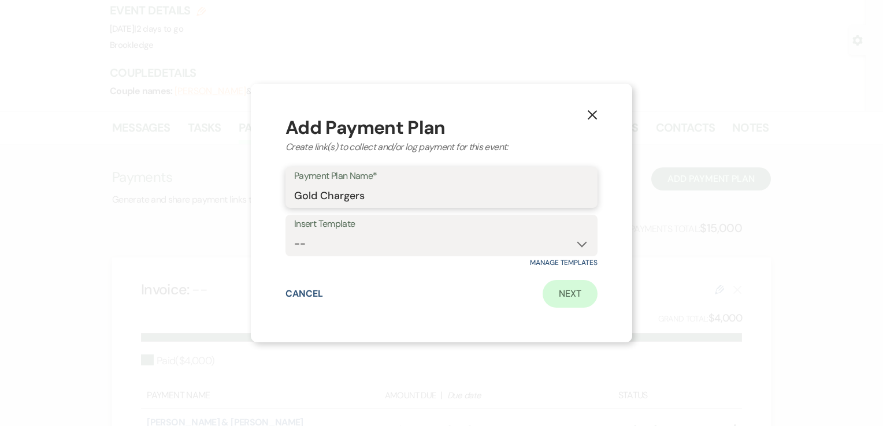
type input "Gold Chargers"
click at [550, 295] on link "Next" at bounding box center [569, 294] width 55 height 28
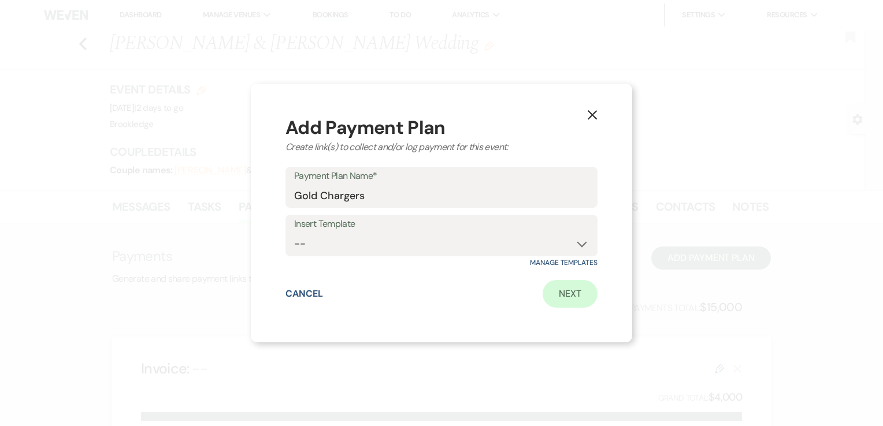
select select "2"
select select "percentage"
select select "true"
select select "client"
select select "weeks"
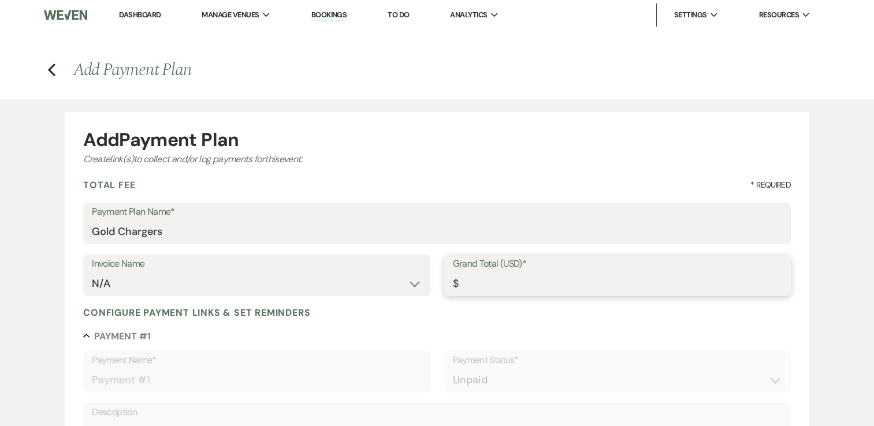
click at [474, 282] on input "Grand Total (USD)*" at bounding box center [617, 284] width 329 height 23
type input "9"
type input "9.00"
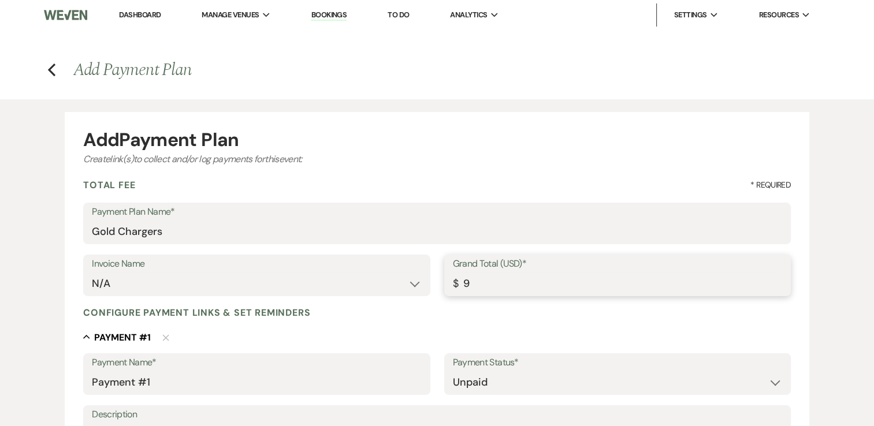
type input "95"
type input "95.00"
click at [377, 334] on div "Collapse Payment # 1 Delete" at bounding box center [437, 337] width 708 height 14
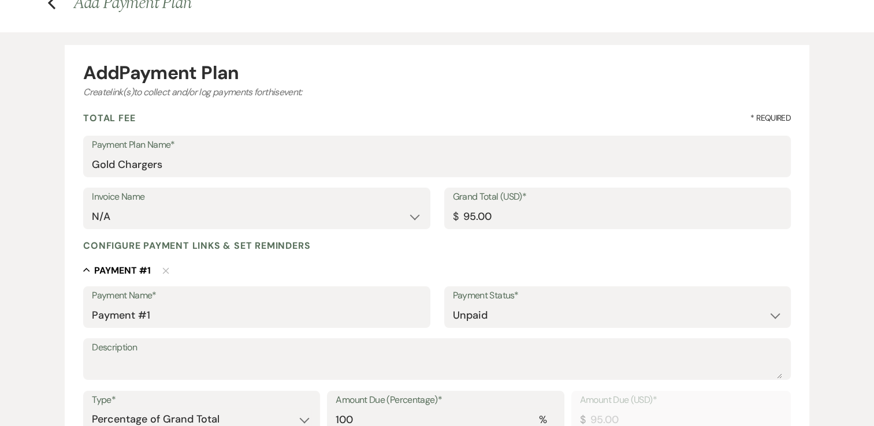
scroll to position [163, 0]
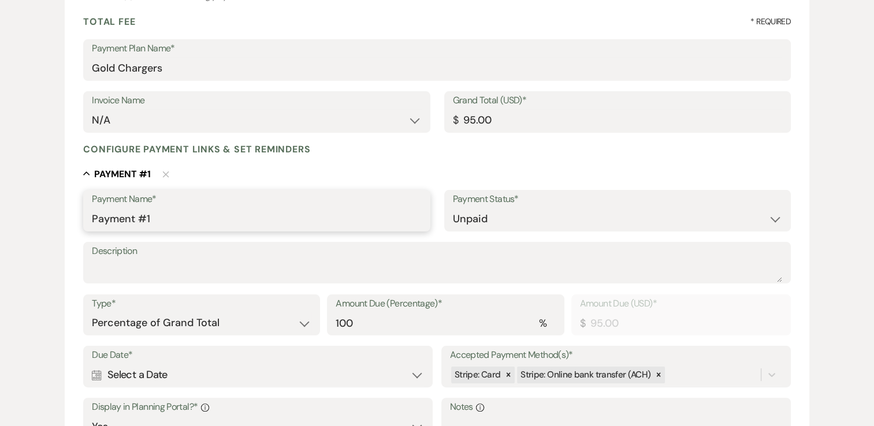
click at [183, 209] on input "Payment #1" at bounding box center [256, 219] width 329 height 23
drag, startPoint x: 178, startPoint y: 212, endPoint x: 39, endPoint y: 215, distance: 139.2
click at [39, 215] on div "Add Payment Plan Create link(s) to collect and/or log payments for this event: …" at bounding box center [437, 288] width 832 height 705
type input "Gold Chargers"
click at [300, 172] on div "Collapse Payment # 1 Delete" at bounding box center [437, 174] width 708 height 14
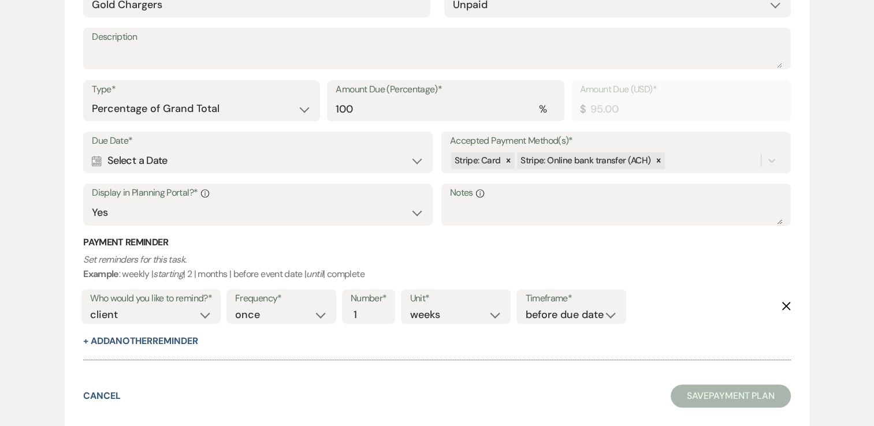
scroll to position [378, 0]
click at [338, 155] on div "Calendar Select a Date Expand" at bounding box center [258, 160] width 332 height 23
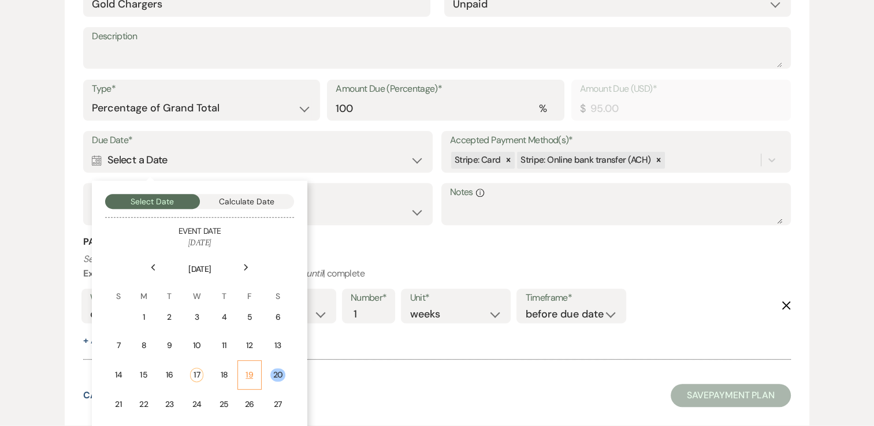
click at [250, 373] on div "19" at bounding box center [249, 375] width 9 height 12
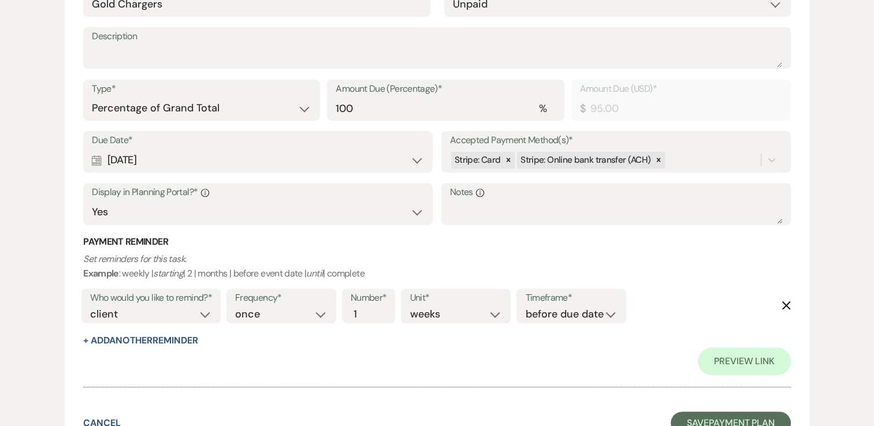
scroll to position [418, 0]
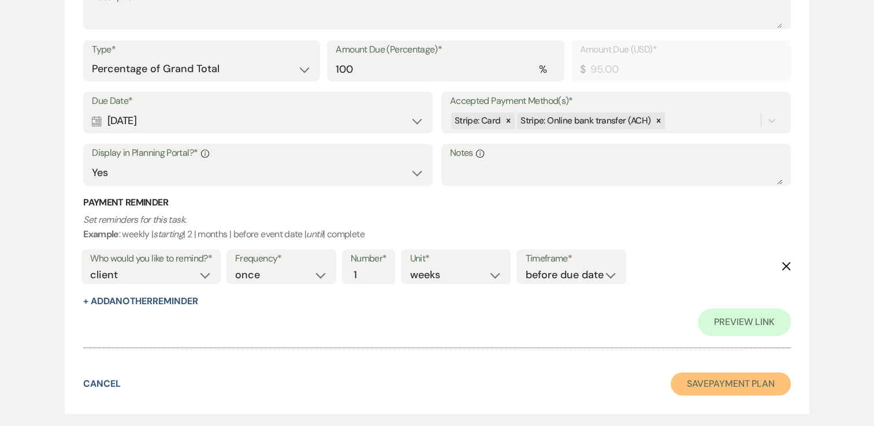
click at [731, 388] on button "Save Payment Plan" at bounding box center [731, 384] width 120 height 23
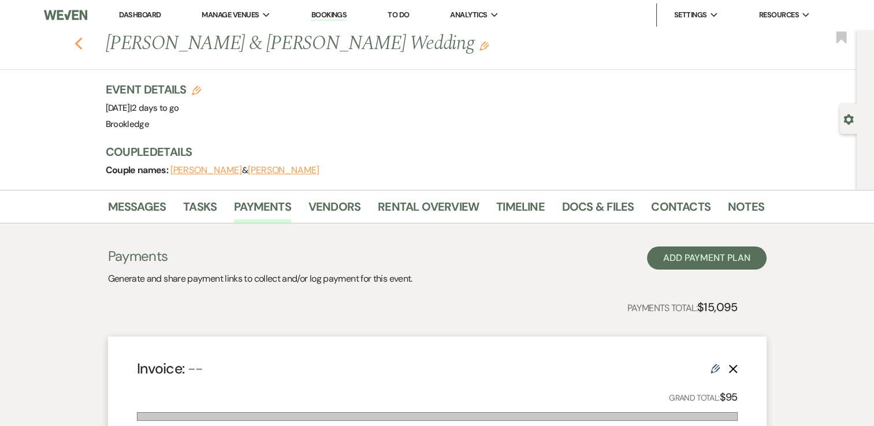
click at [82, 45] on use "button" at bounding box center [79, 44] width 8 height 13
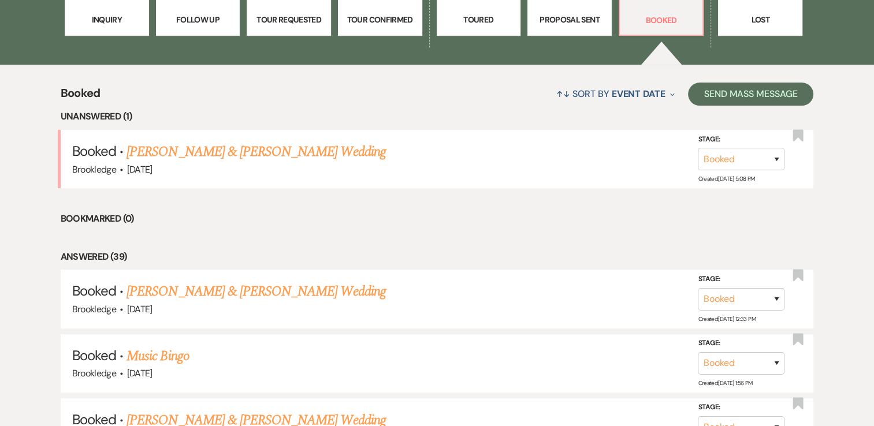
scroll to position [500, 0]
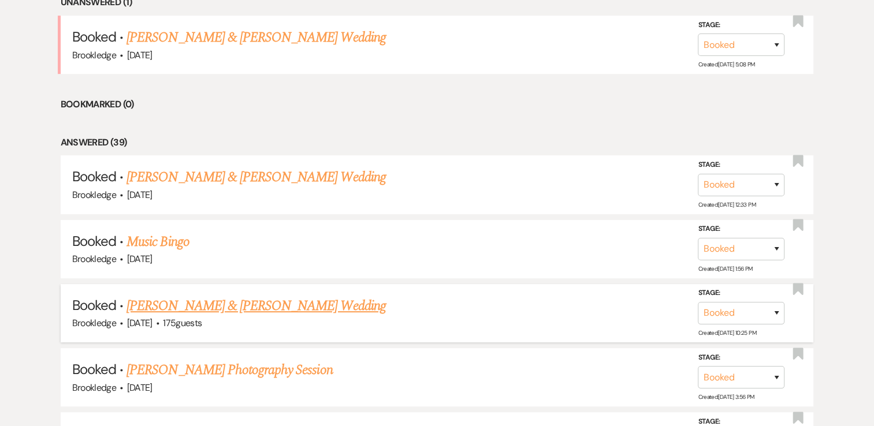
click at [236, 296] on link "[PERSON_NAME] & [PERSON_NAME] Wedding" at bounding box center [255, 306] width 259 height 21
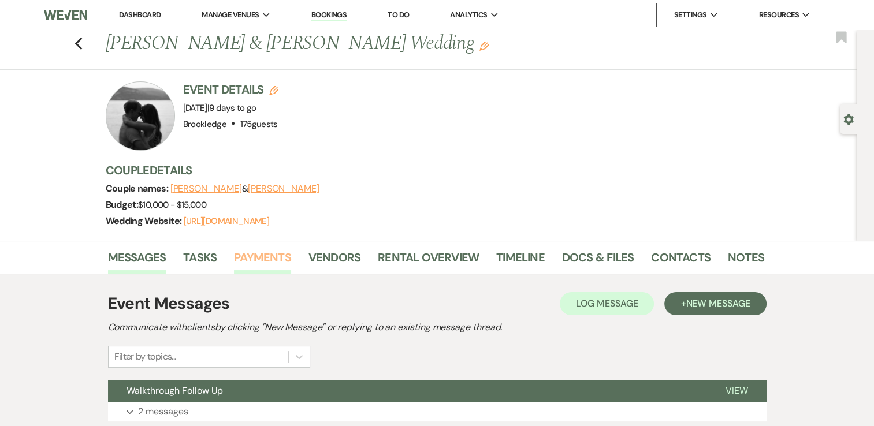
click at [256, 263] on link "Payments" at bounding box center [262, 260] width 57 height 25
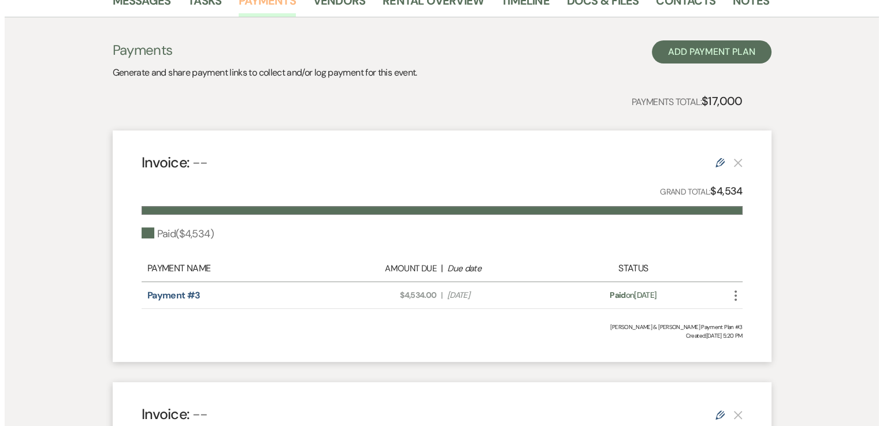
scroll to position [185, 0]
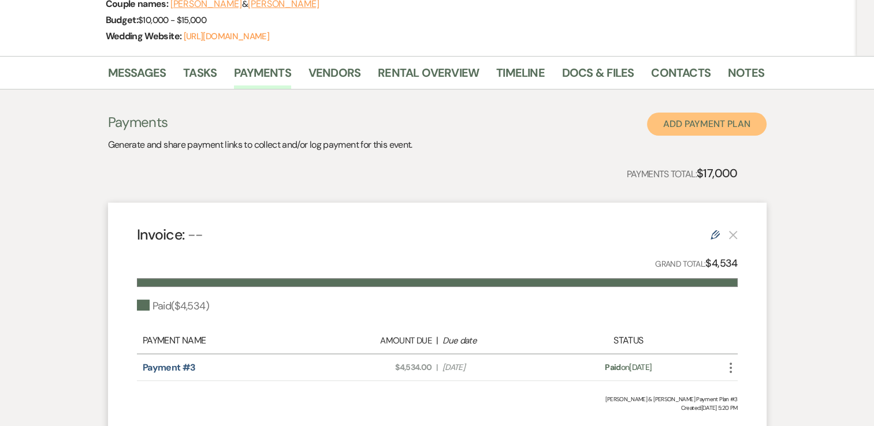
click at [702, 121] on button "Add Payment Plan" at bounding box center [707, 124] width 120 height 23
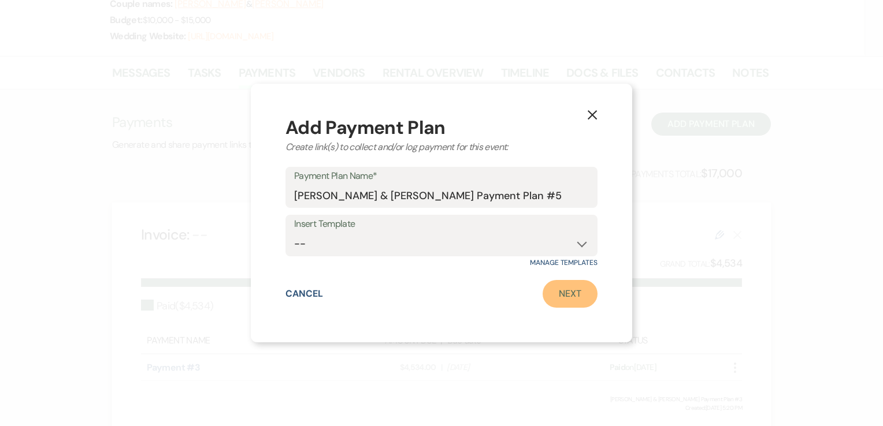
click at [561, 295] on link "Next" at bounding box center [569, 294] width 55 height 28
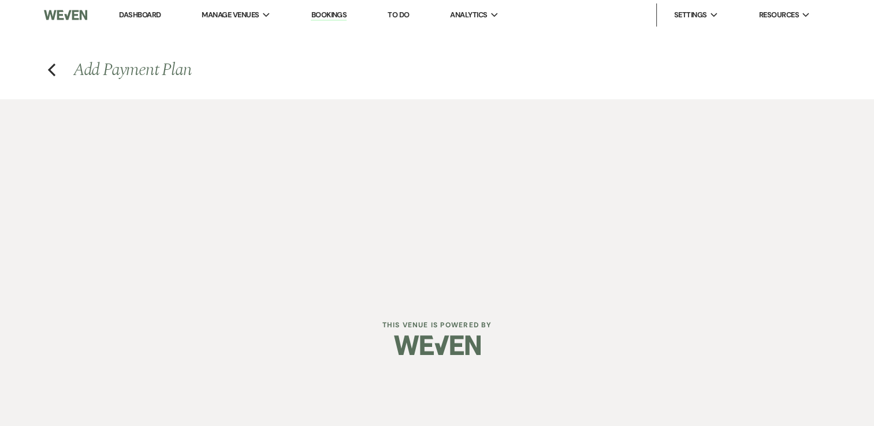
select select "2"
select select "percentage"
select select "true"
select select "client"
select select "weeks"
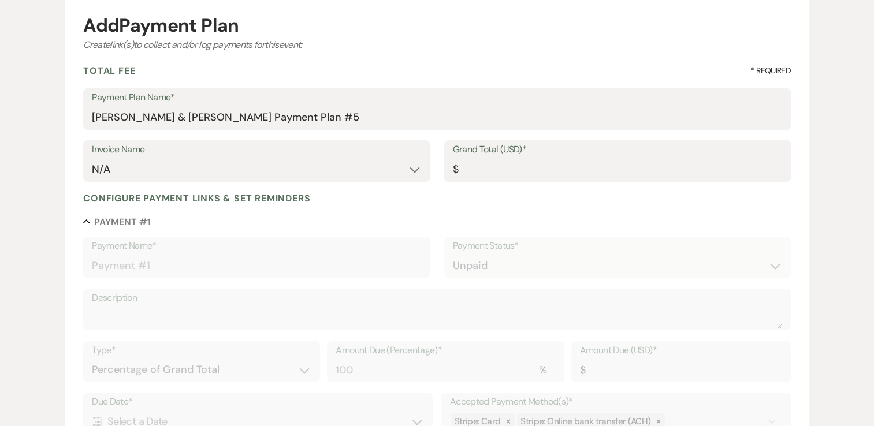
scroll to position [113, 0]
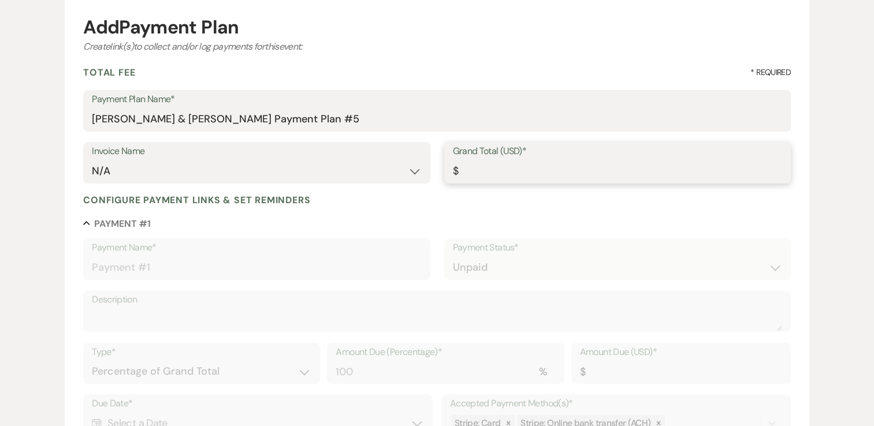
click at [490, 170] on input "Grand Total (USD)*" at bounding box center [617, 171] width 329 height 23
type input "1"
type input "1.00"
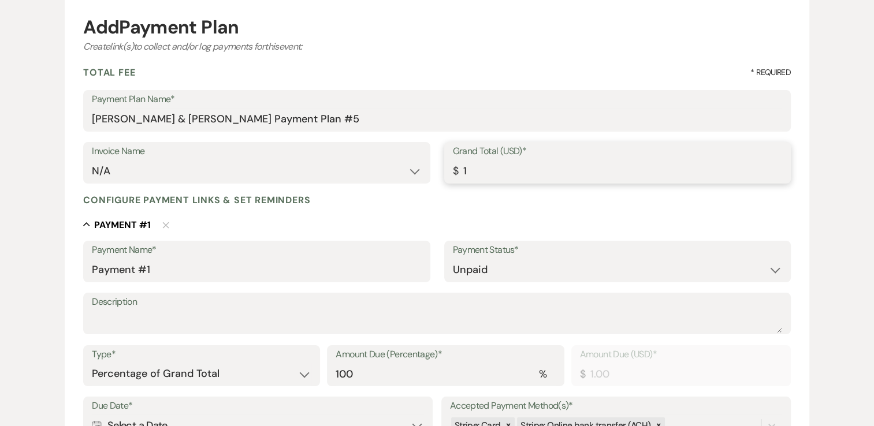
type input "10"
type input "10.00"
type input "100"
type input "100.00"
type input "1000"
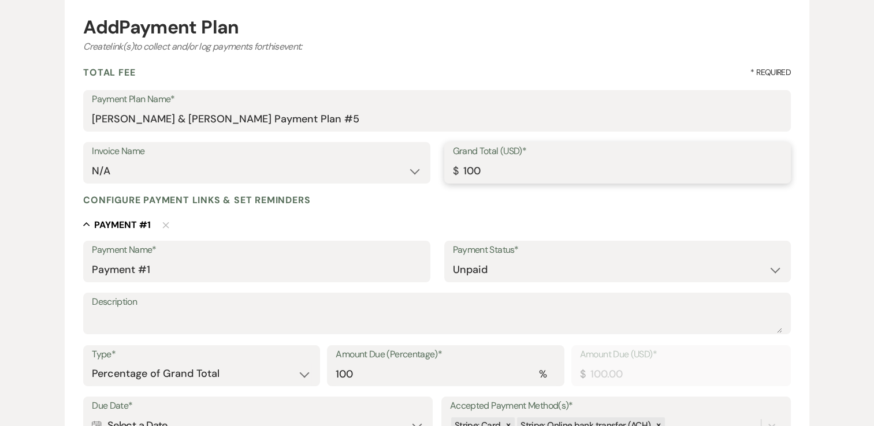
type input "1000.00"
type input "10000"
type input "10000.00"
type input "1000"
type input "1000.00"
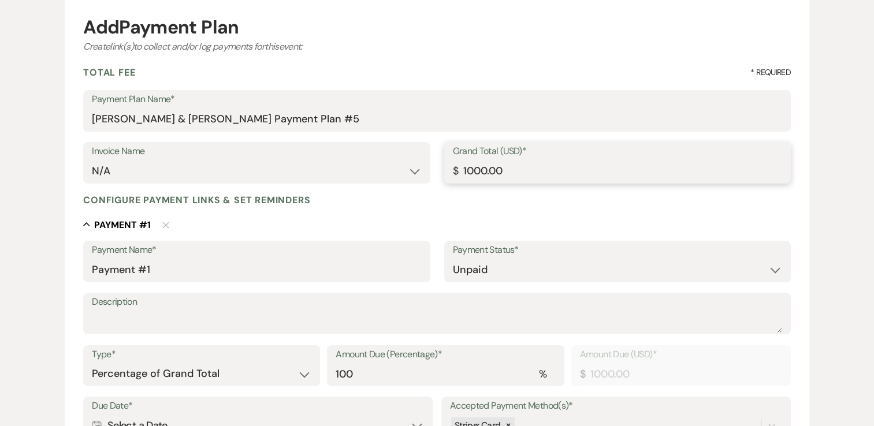
type input "1000.00"
click at [549, 231] on div "Collapse Payment # 1 Delete Payment Name* Payment #1 Payment Status* Paid Unpai…" at bounding box center [437, 427] width 708 height 419
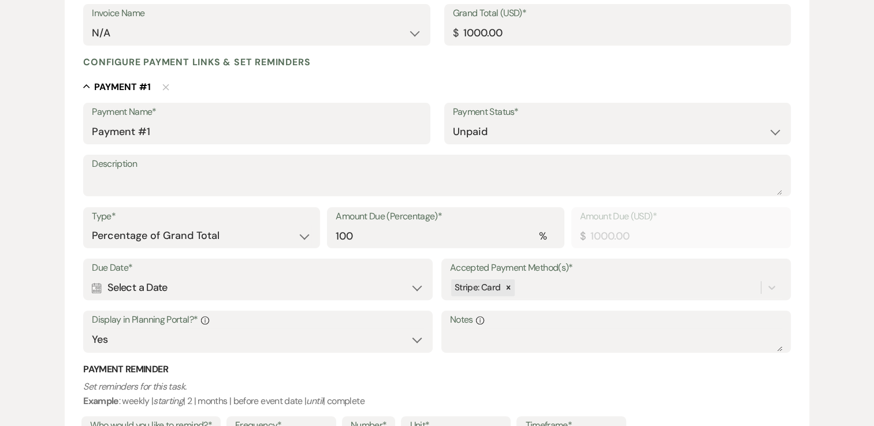
scroll to position [251, 0]
click at [172, 184] on textarea "Description" at bounding box center [437, 183] width 690 height 23
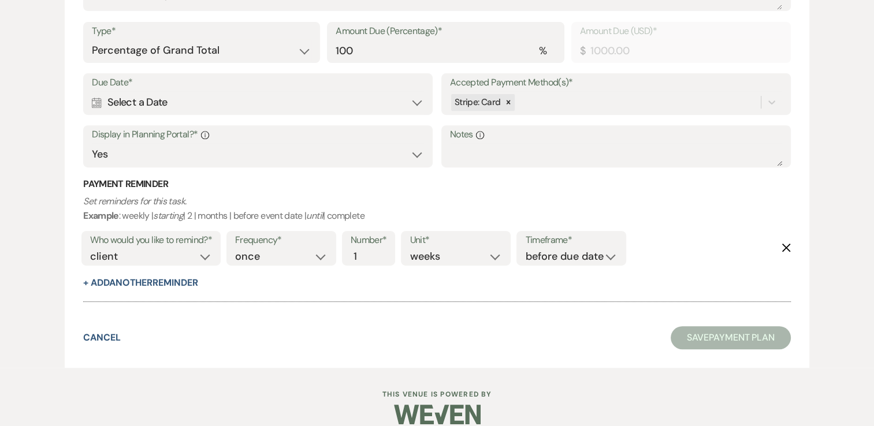
click at [422, 105] on div "Calendar Select a Date Expand" at bounding box center [258, 102] width 332 height 23
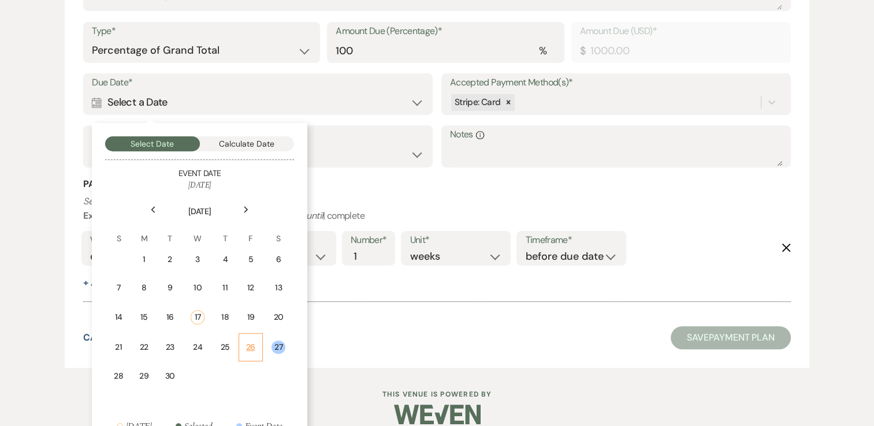
click at [251, 348] on div "26" at bounding box center [250, 347] width 9 height 12
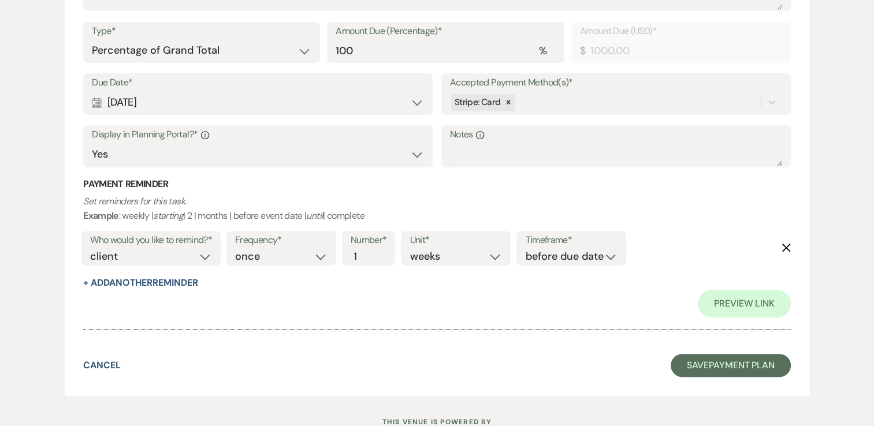
click at [386, 314] on div "Preview Link" at bounding box center [437, 304] width 708 height 28
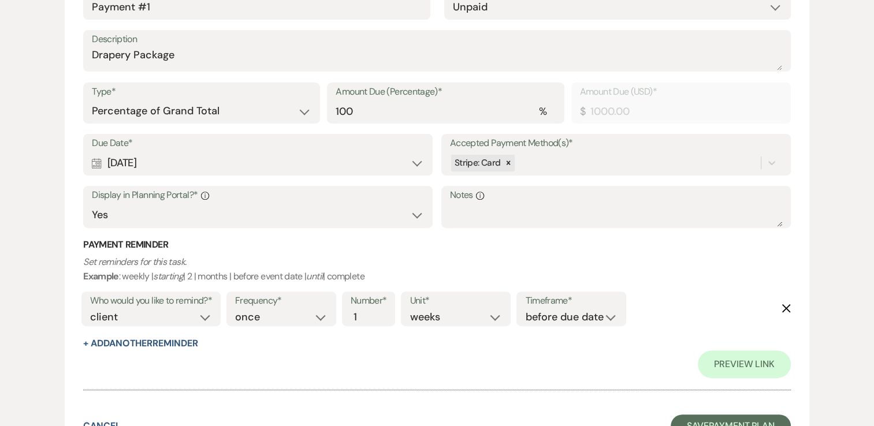
scroll to position [294, 0]
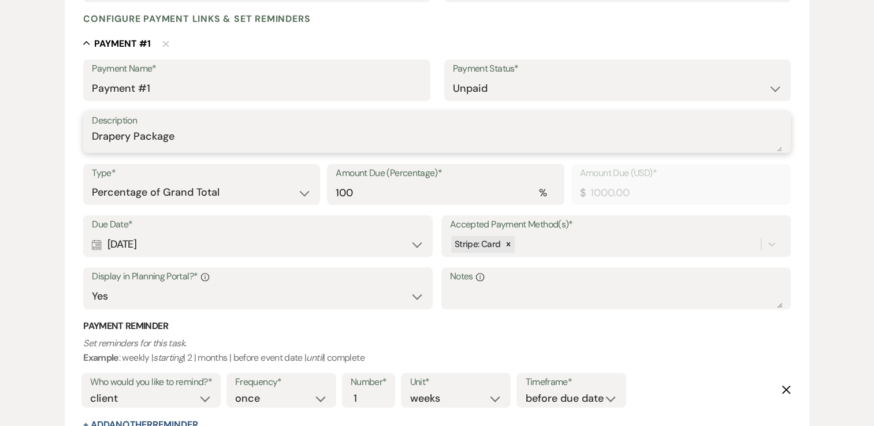
click at [96, 137] on textarea "Drapery Package" at bounding box center [437, 140] width 690 height 23
click at [247, 135] on textarea "Brookledge Drapery Package" at bounding box center [437, 140] width 690 height 23
type textarea "Brookledge Drapery Package Installed on The Pavilion Pillars"
click at [445, 326] on h3 "Payment Reminder" at bounding box center [437, 326] width 708 height 13
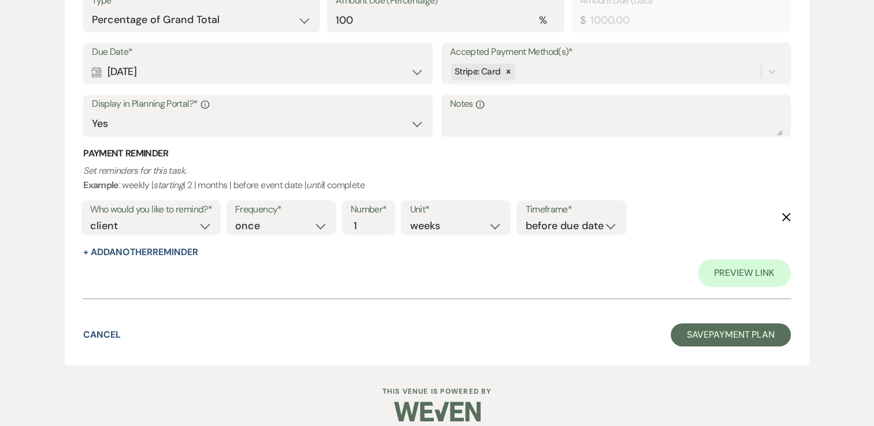
scroll to position [479, 0]
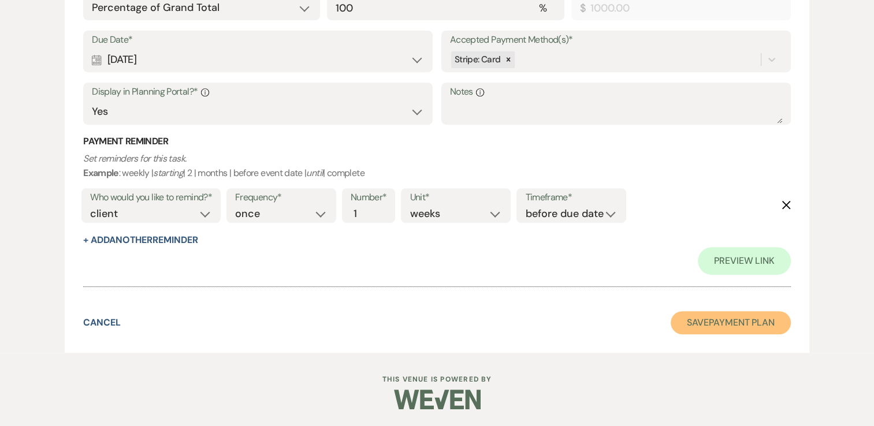
click at [736, 324] on button "Save Payment Plan" at bounding box center [731, 322] width 120 height 23
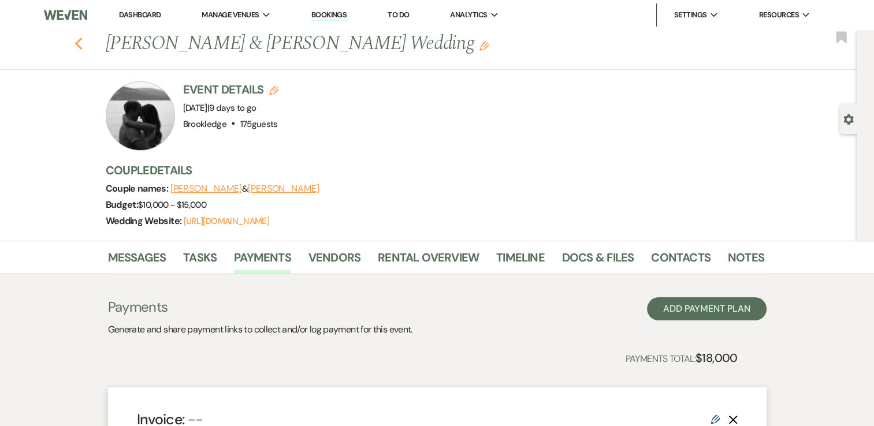
click at [83, 43] on icon "Previous" at bounding box center [79, 44] width 9 height 14
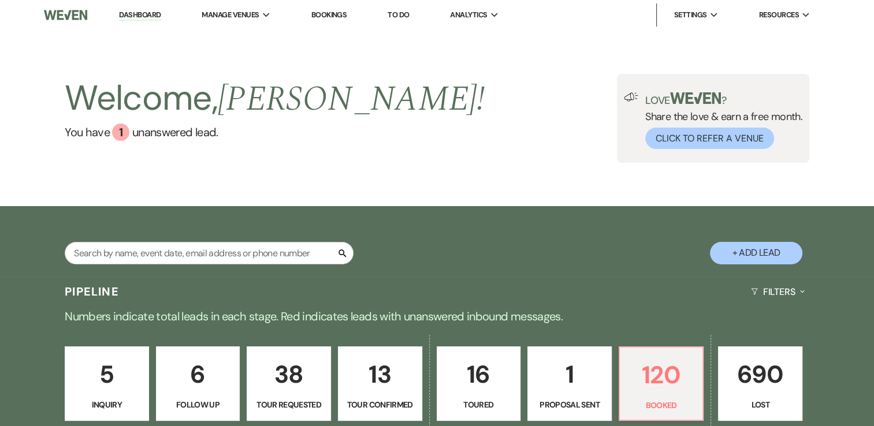
click at [133, 18] on link "Dashboard" at bounding box center [140, 15] width 42 height 11
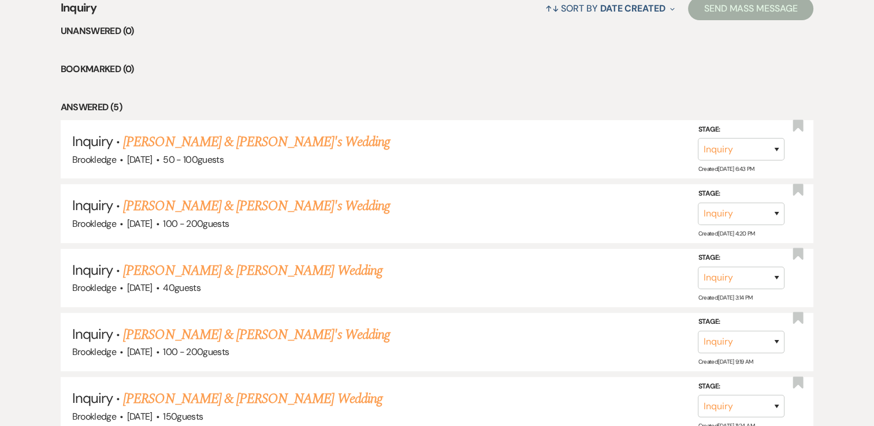
scroll to position [243, 0]
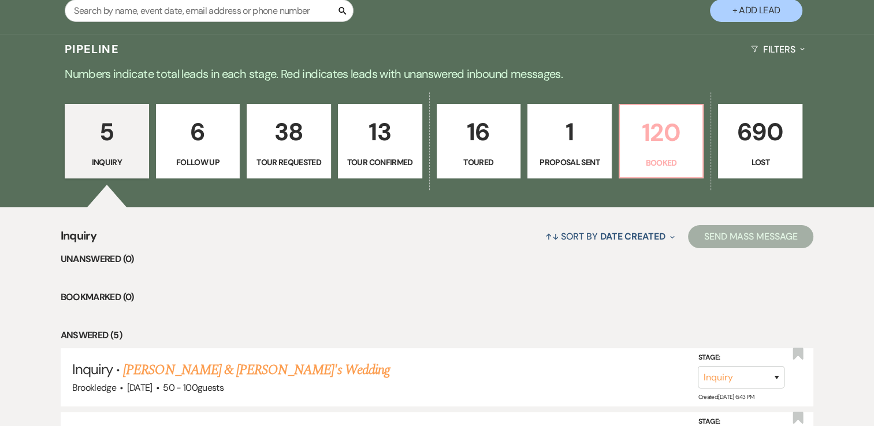
click at [648, 145] on p "120" at bounding box center [661, 132] width 69 height 39
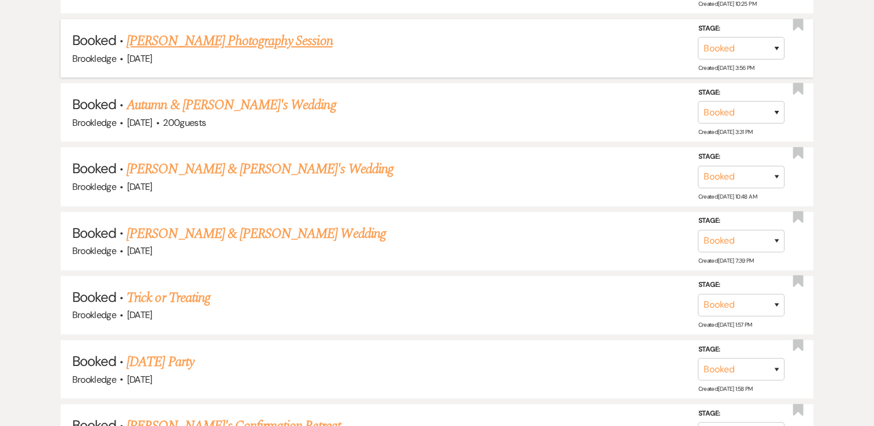
scroll to position [828, 0]
click at [237, 237] on link "[PERSON_NAME] & [PERSON_NAME] Wedding" at bounding box center [255, 234] width 259 height 21
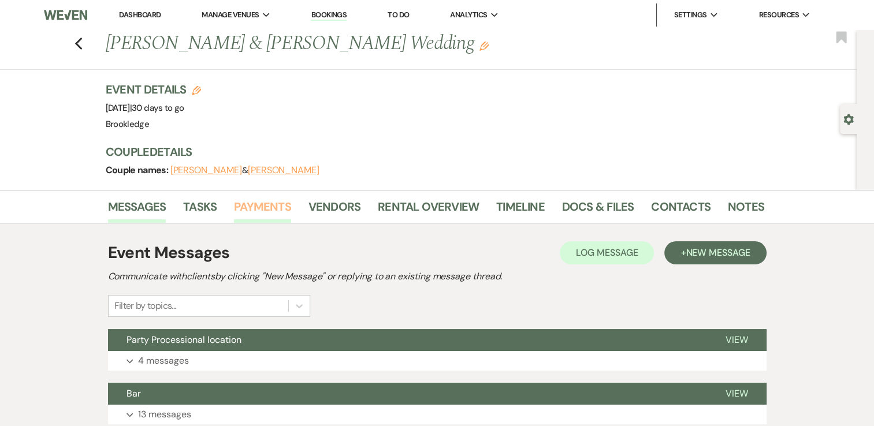
click at [255, 210] on link "Payments" at bounding box center [262, 210] width 57 height 25
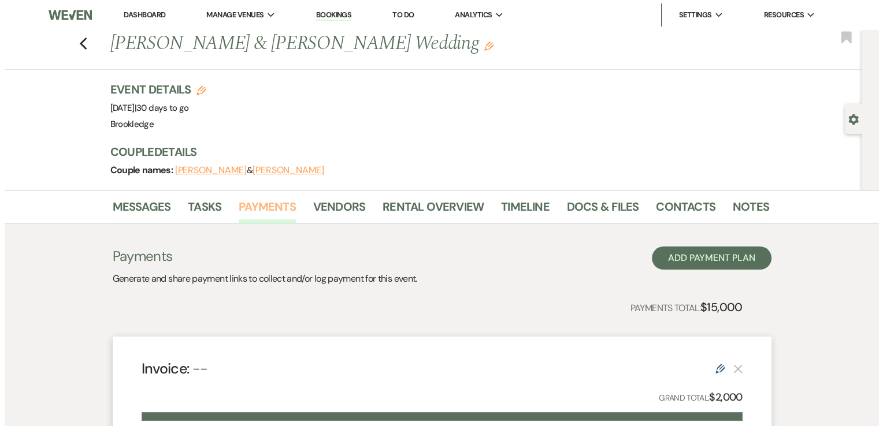
scroll to position [65, 0]
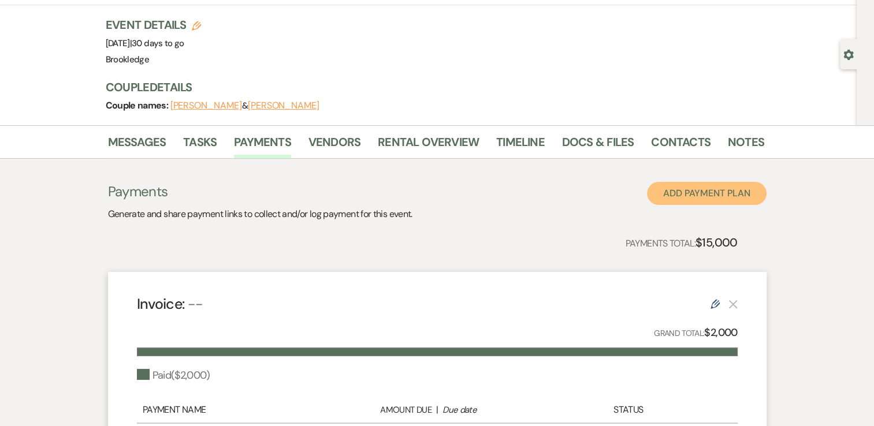
click at [716, 195] on button "Add Payment Plan" at bounding box center [707, 193] width 120 height 23
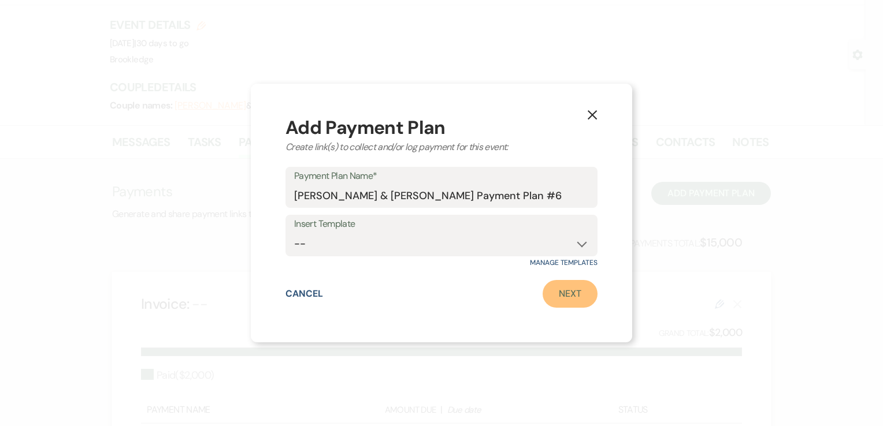
click at [590, 295] on link "Next" at bounding box center [569, 294] width 55 height 28
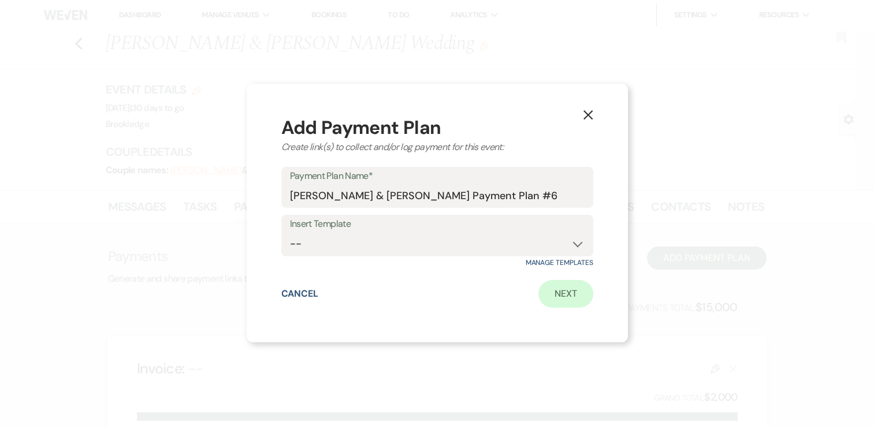
select select "2"
select select "percentage"
select select "true"
select select "client"
select select "weeks"
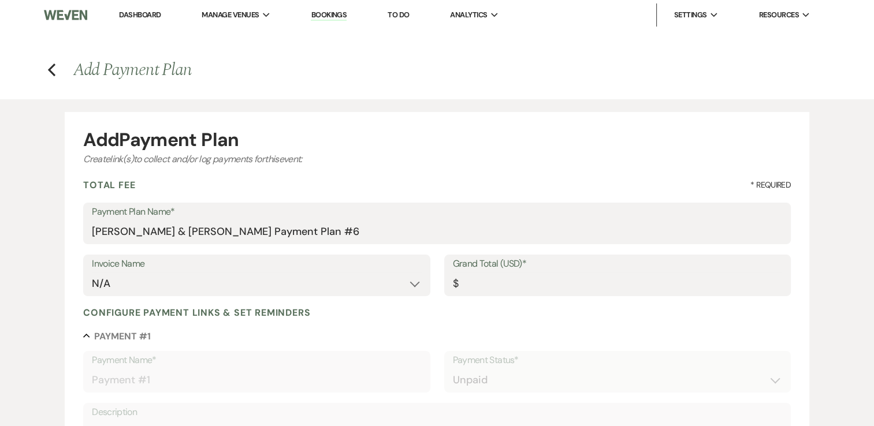
scroll to position [95, 0]
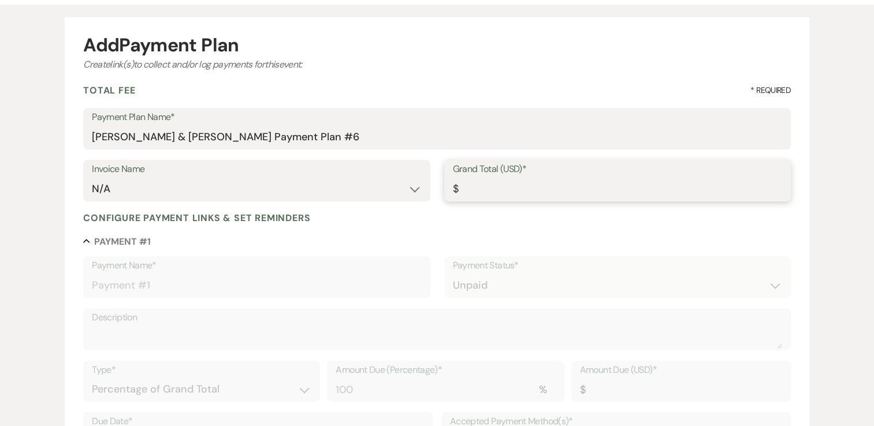
click at [497, 189] on input "Grand Total (USD)*" at bounding box center [617, 189] width 329 height 23
type input "6"
type input "6.00"
type input "60"
type input "60.00"
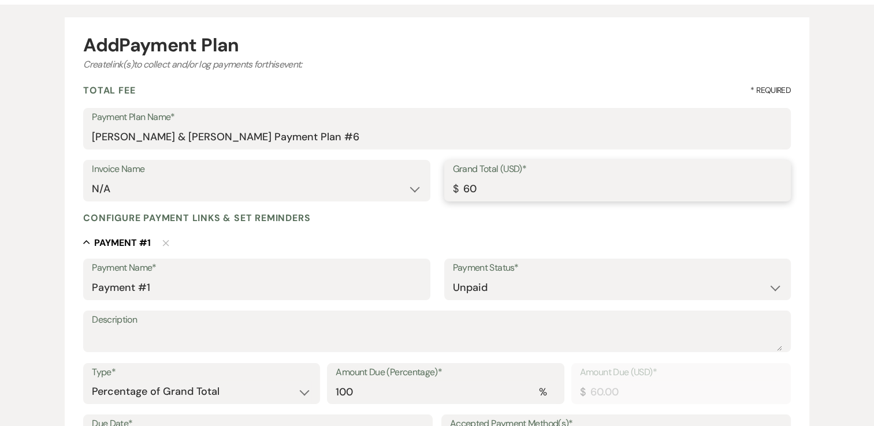
type input "600"
type input "600.00"
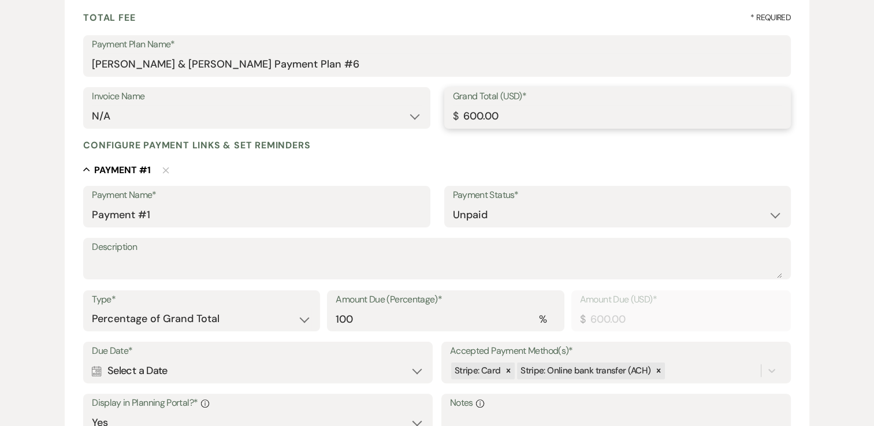
scroll to position [169, 0]
type input "600.00"
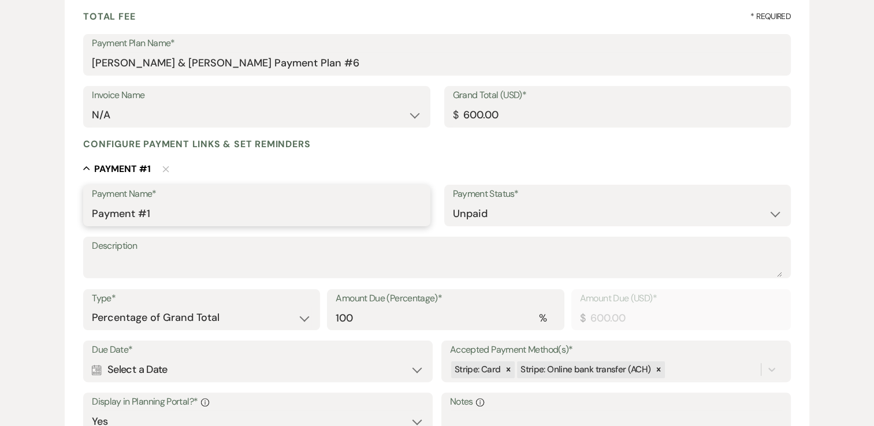
click at [213, 215] on input "Payment #1" at bounding box center [256, 214] width 329 height 23
type input "P"
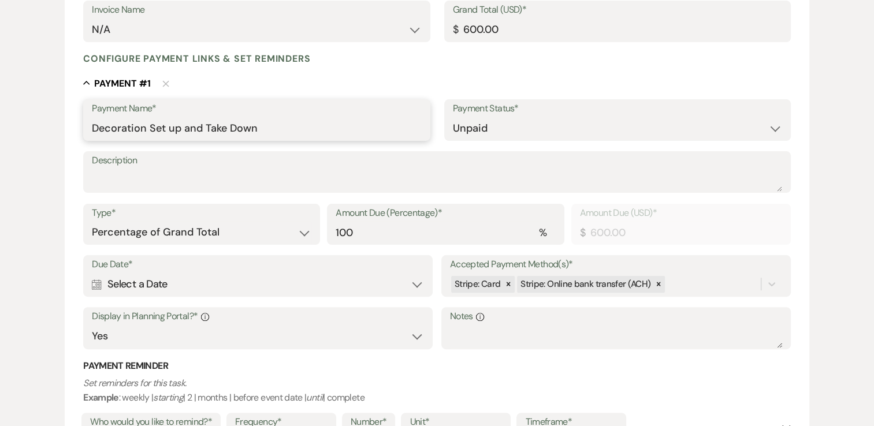
scroll to position [451, 0]
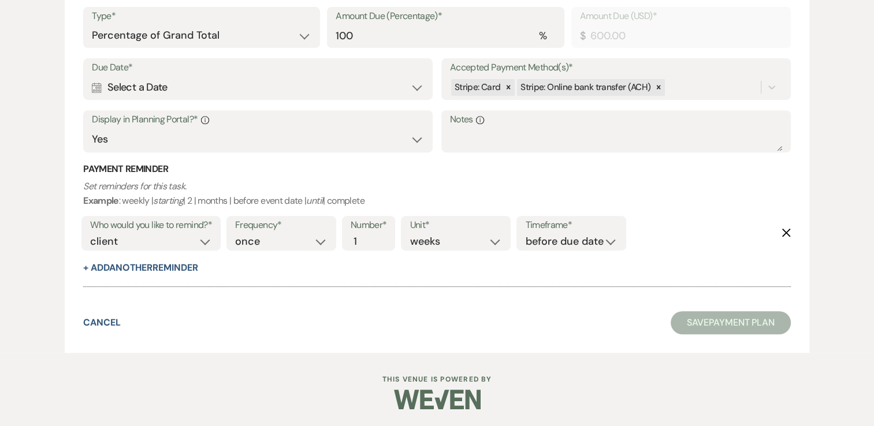
type input "Decoration Set up and Take Down"
click at [281, 87] on div "Calendar Select a Date Expand" at bounding box center [258, 87] width 332 height 23
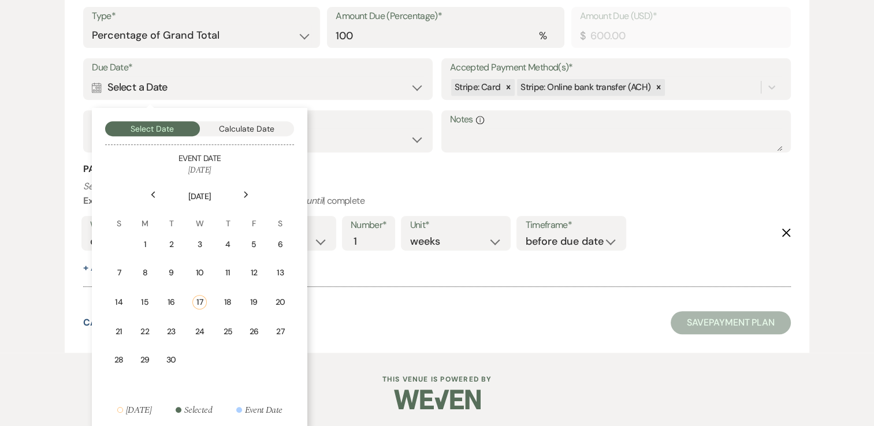
click at [243, 188] on div "Next" at bounding box center [246, 194] width 18 height 18
click at [250, 301] on div "17" at bounding box center [250, 302] width 10 height 12
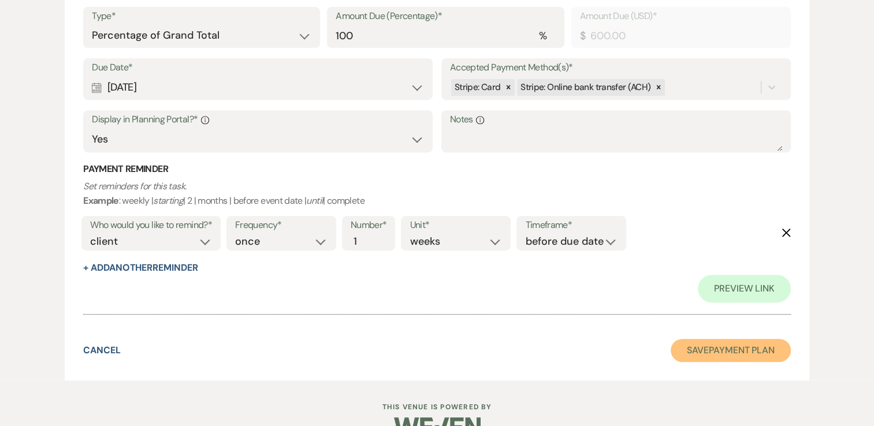
click at [740, 347] on button "Save Payment Plan" at bounding box center [731, 350] width 120 height 23
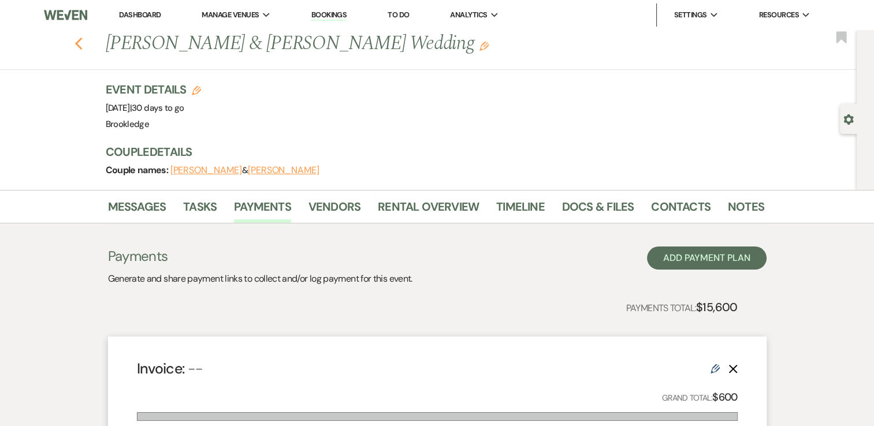
click at [82, 42] on use "button" at bounding box center [79, 44] width 8 height 13
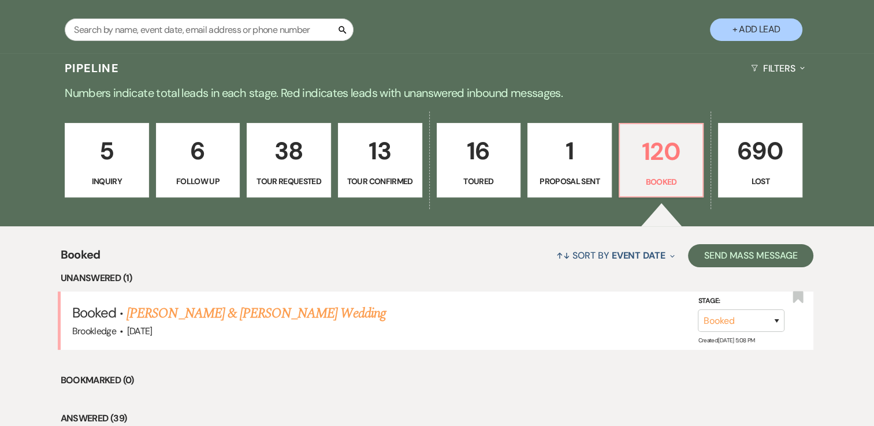
scroll to position [272, 0]
